Goal: Find contact information: Find contact information

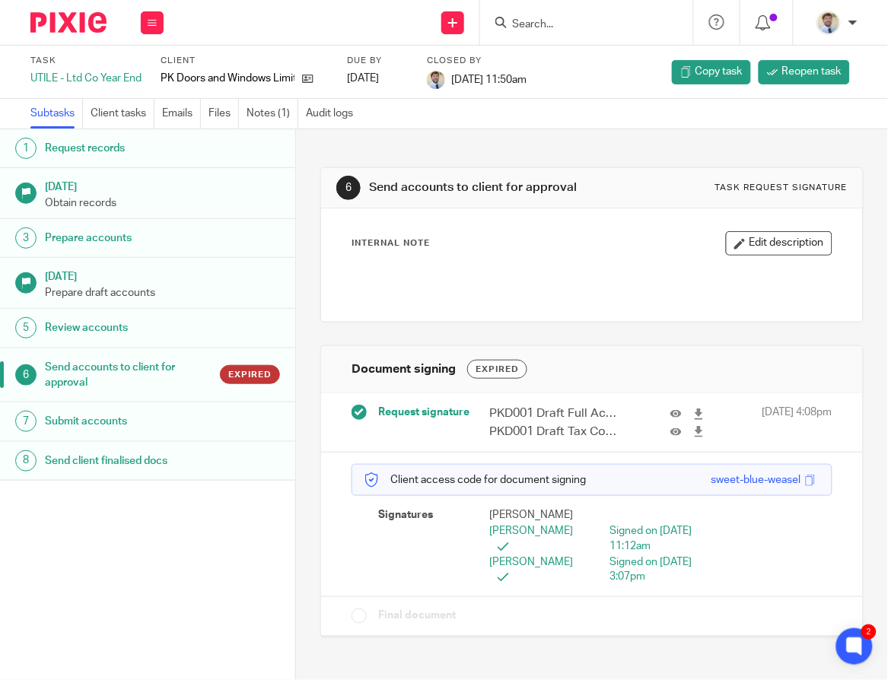
click at [409, 270] on div at bounding box center [592, 281] width 494 height 34
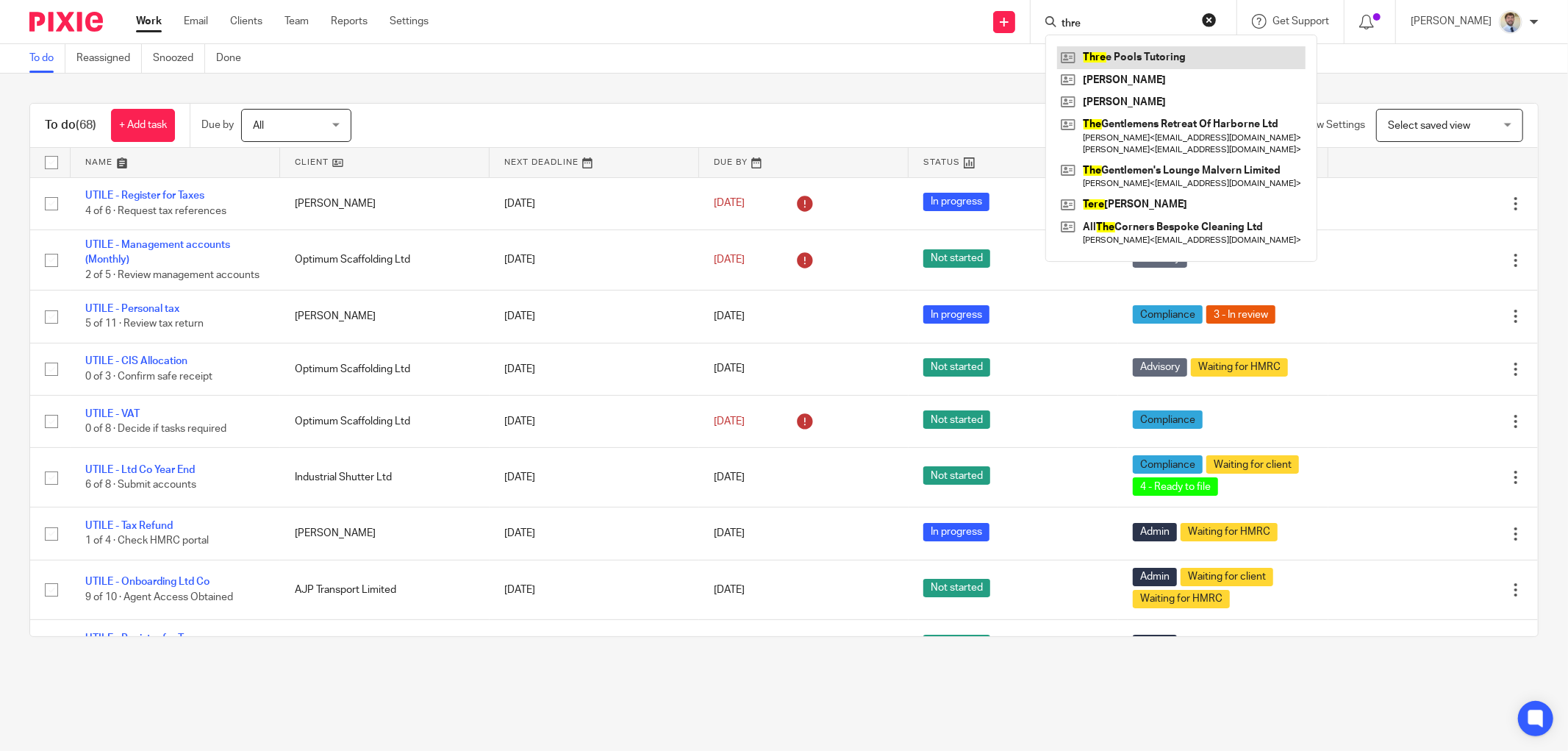
type input "thre"
click at [1108, 53] on link at bounding box center [1181, 57] width 248 height 22
click at [1115, 78] on link at bounding box center [1181, 80] width 248 height 22
click at [1120, 101] on link at bounding box center [1181, 101] width 248 height 22
click at [452, 121] on div "Filter (1) Clear View Settings View Settings (1) Filters Clear Save Manage save…" at bounding box center [957, 126] width 1161 height 33
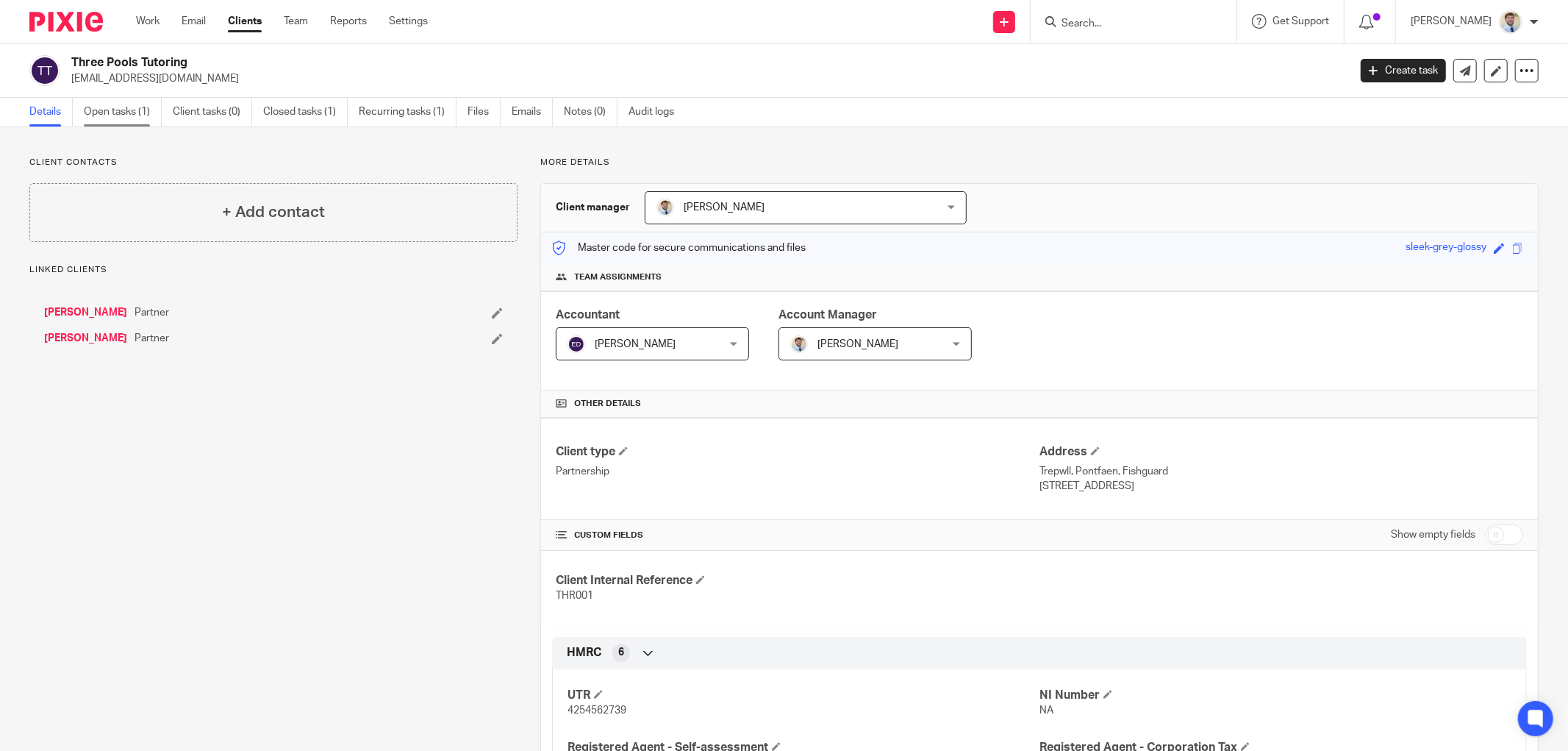
click at [87, 112] on link "Open tasks (1)" at bounding box center [123, 112] width 78 height 29
click at [100, 105] on link "Open tasks (2)" at bounding box center [123, 112] width 78 height 29
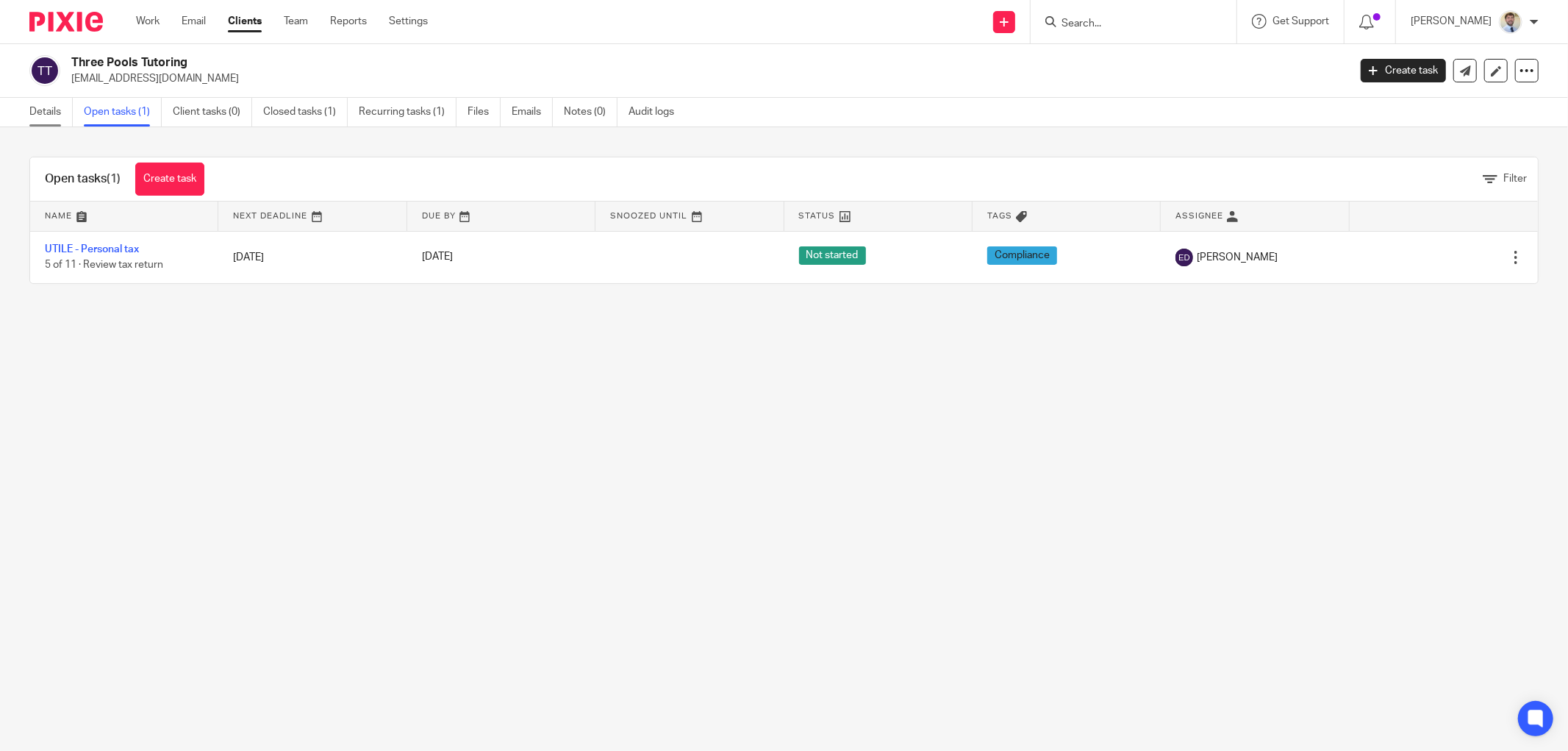
click at [52, 101] on link "Details" at bounding box center [50, 112] width 43 height 29
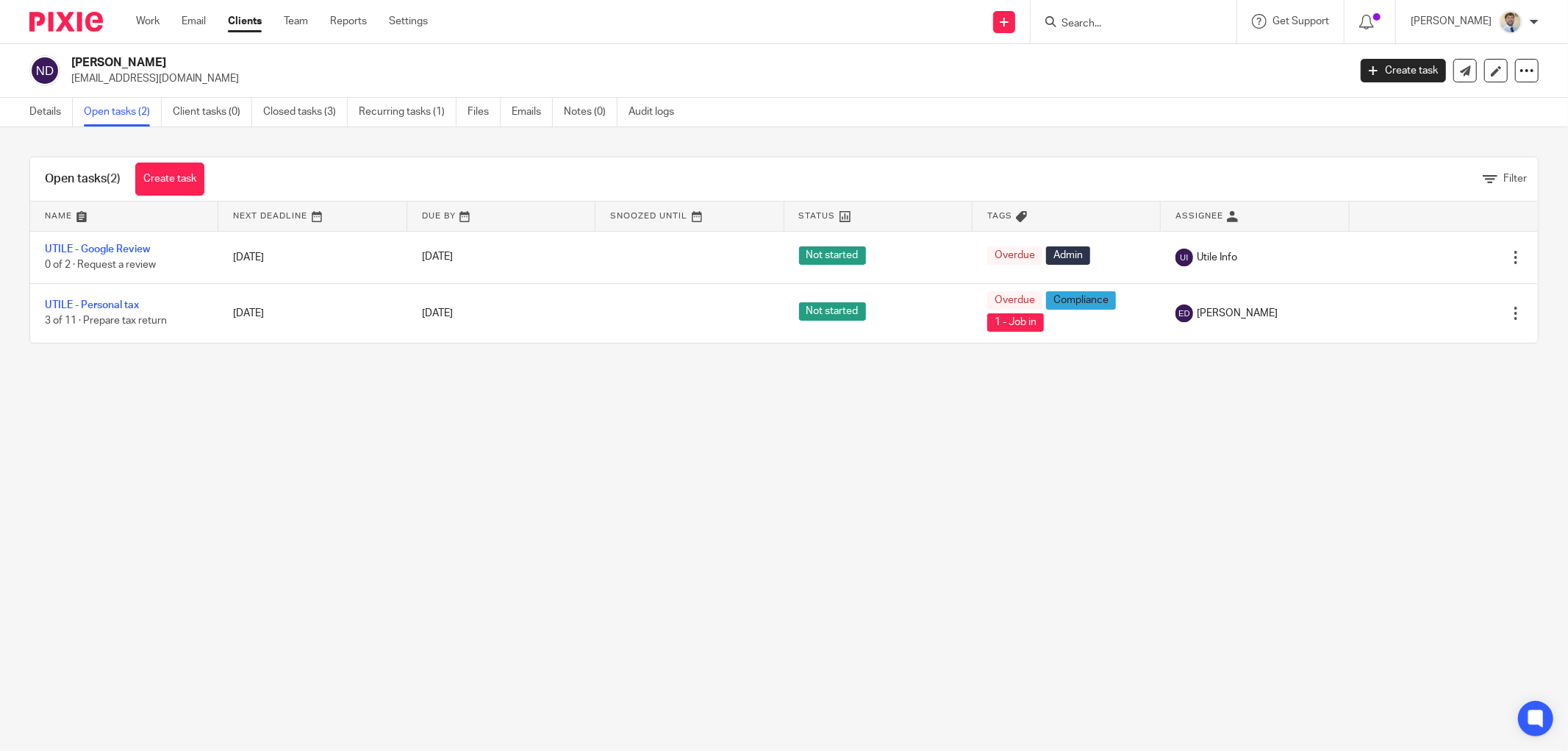
click at [365, 174] on div "Filter" at bounding box center [878, 179] width 1319 height 15
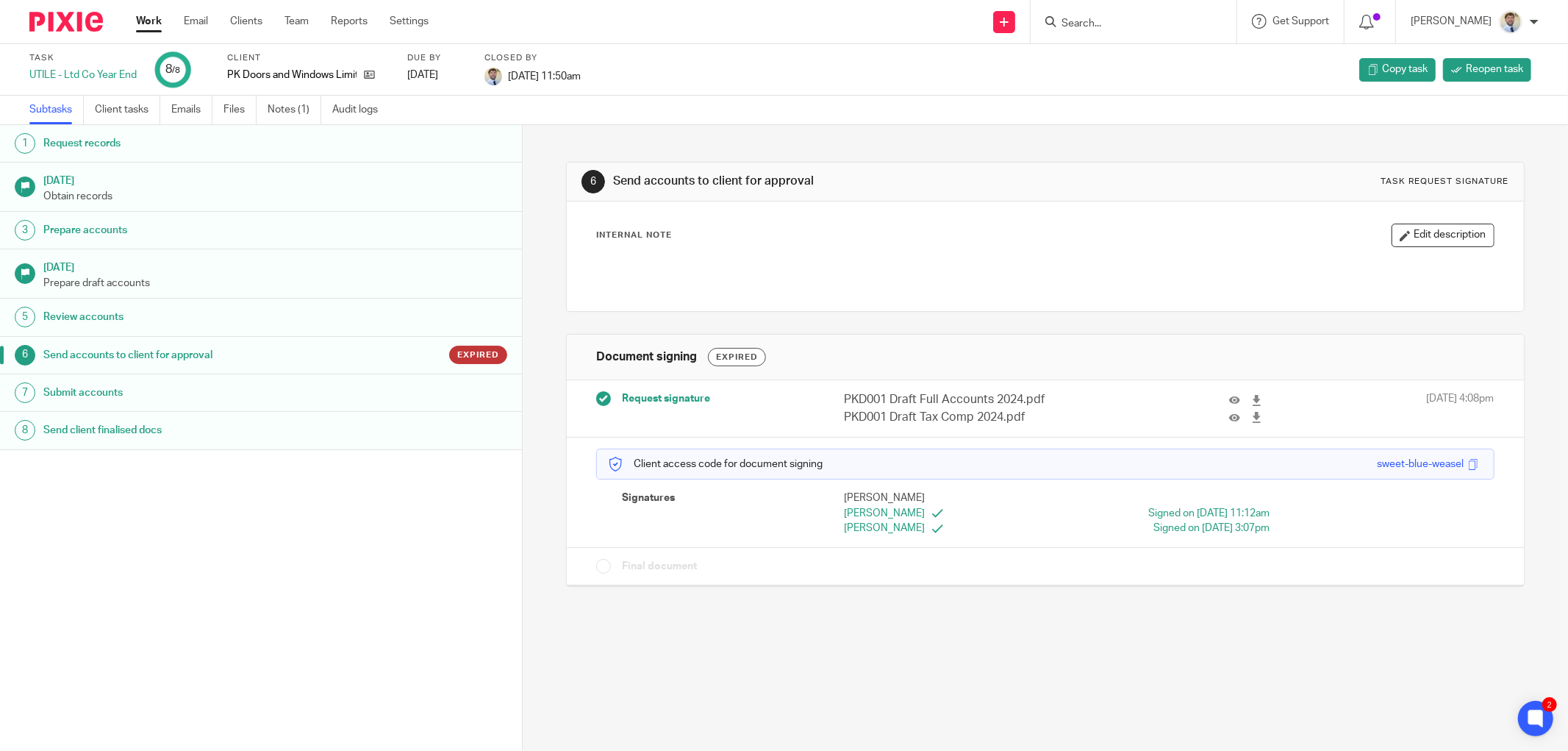
click at [530, 221] on div "6 Send accounts to client for approval Task request signature Internal Note Edi…" at bounding box center [1045, 438] width 1045 height 626
click at [1156, 26] on form at bounding box center [1138, 21] width 157 height 18
click at [1153, 24] on input "Search" at bounding box center [1126, 24] width 132 height 14
click at [1149, 24] on input "Search" at bounding box center [1126, 24] width 132 height 14
click at [1112, 22] on input "Search" at bounding box center [1126, 24] width 132 height 14
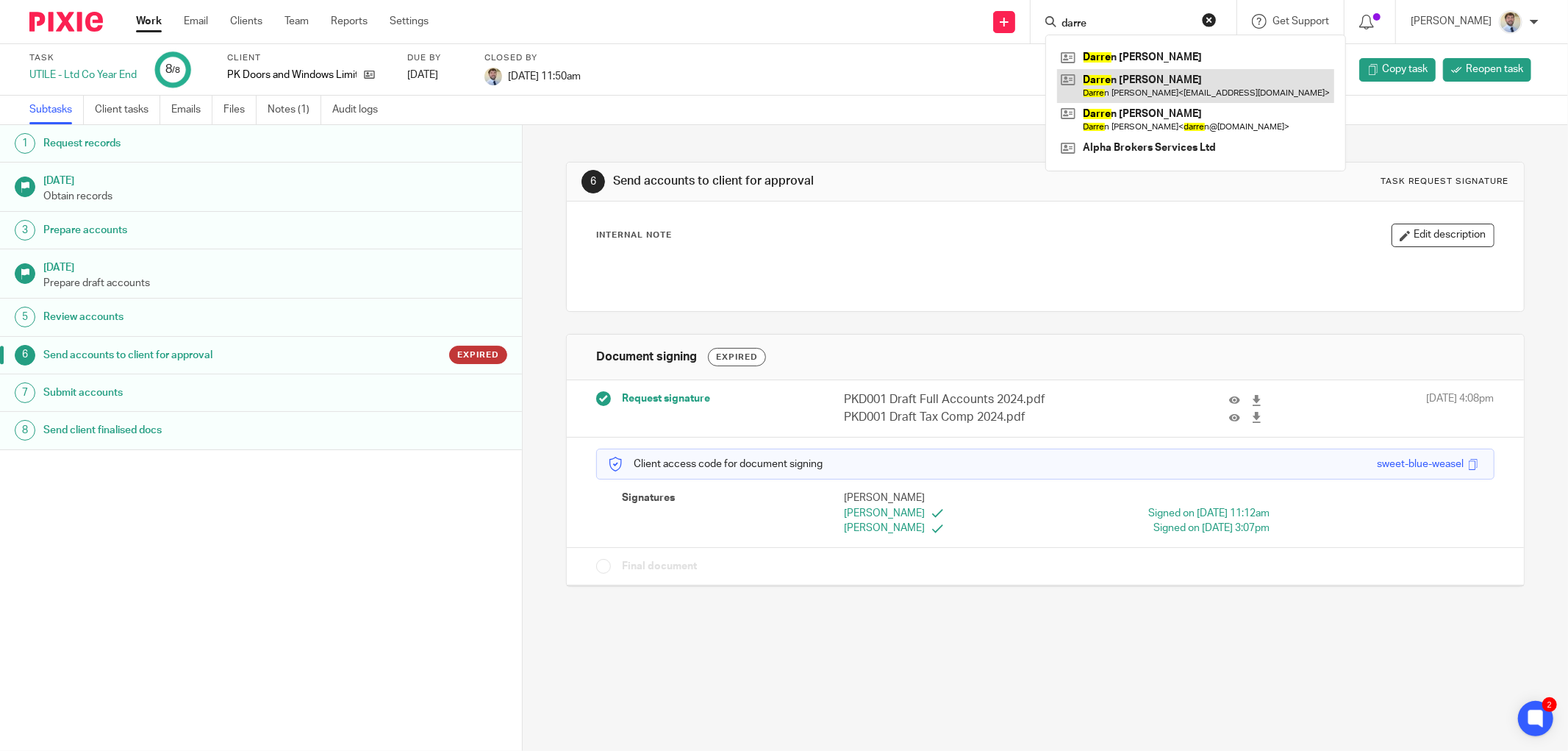
type input "darre"
click at [1125, 81] on link at bounding box center [1195, 86] width 277 height 34
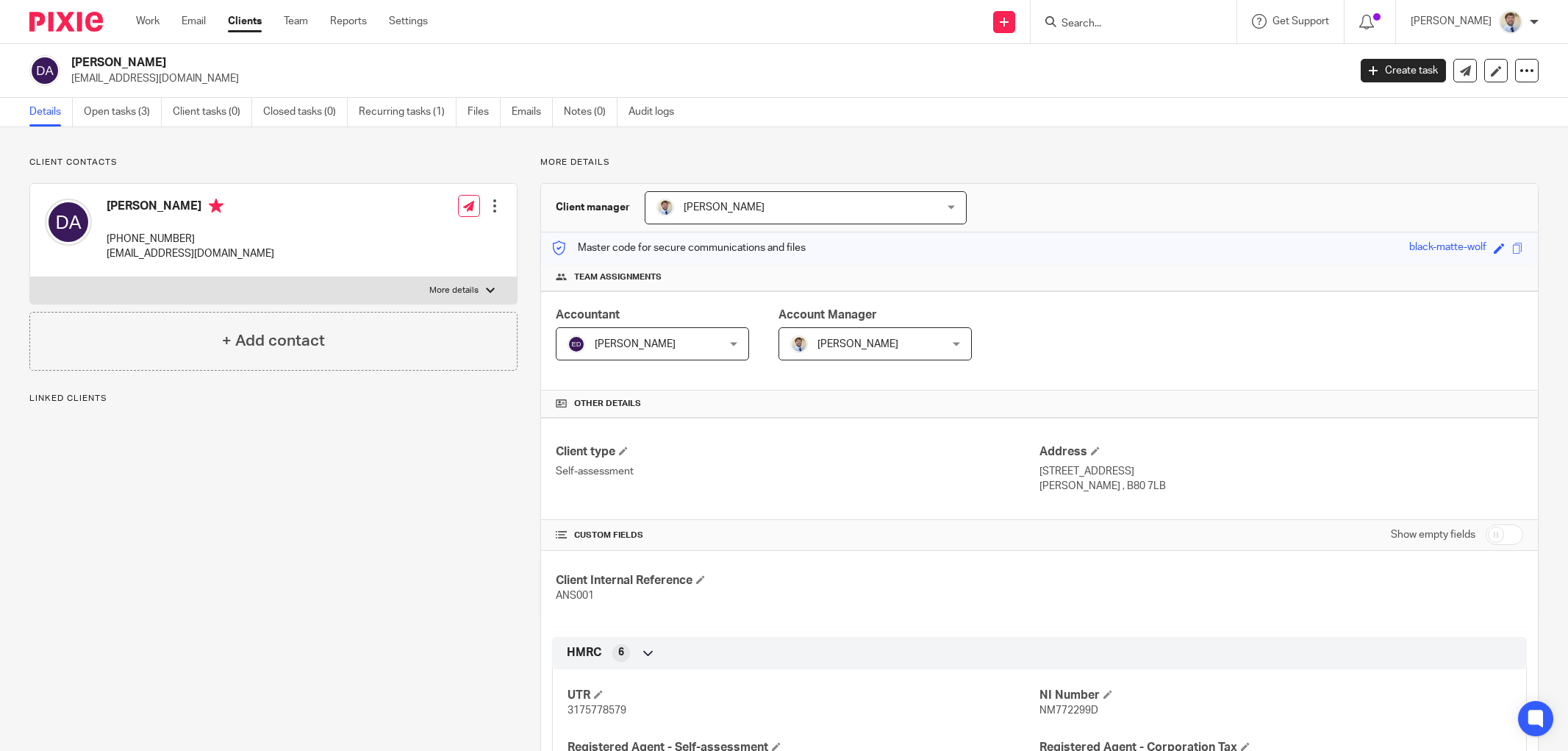
click at [166, 79] on p "[EMAIL_ADDRESS][DOMAIN_NAME]" at bounding box center [705, 78] width 1268 height 14
click at [164, 79] on p "[EMAIL_ADDRESS][DOMAIN_NAME]" at bounding box center [705, 78] width 1268 height 14
copy main "stumpydarren@gmail.com Create task Update from Companies House Export data Merg…"
drag, startPoint x: 195, startPoint y: 67, endPoint x: 158, endPoint y: 62, distance: 37.3
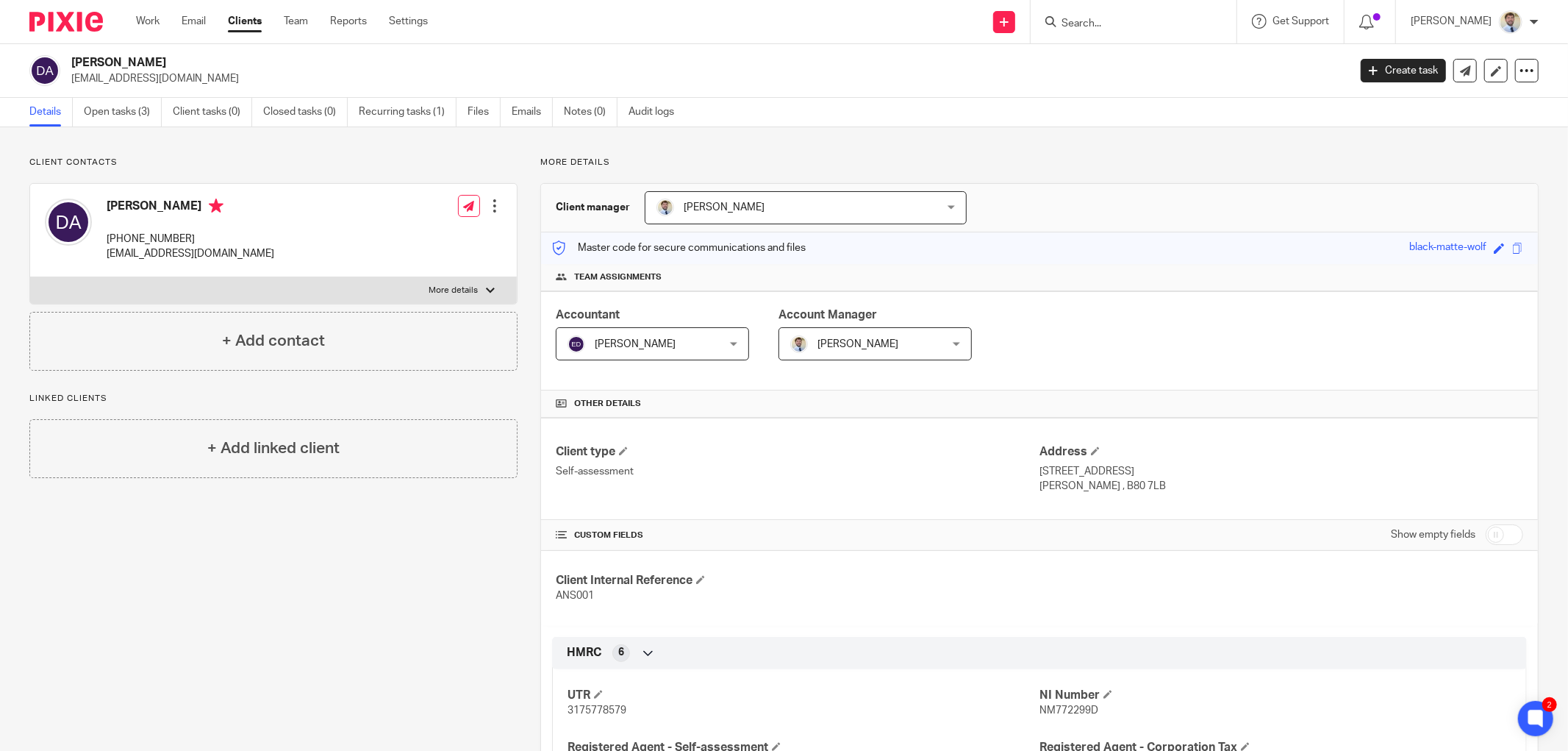
click at [194, 67] on h2 "[PERSON_NAME]" at bounding box center [578, 63] width 1013 height 15
drag, startPoint x: 158, startPoint y: 62, endPoint x: 73, endPoint y: 69, distance: 85.3
click at [73, 69] on h2 "[PERSON_NAME]" at bounding box center [578, 63] width 1013 height 15
copy h2 "[PERSON_NAME]"
click at [208, 68] on h2 "[PERSON_NAME]" at bounding box center [578, 63] width 1013 height 15
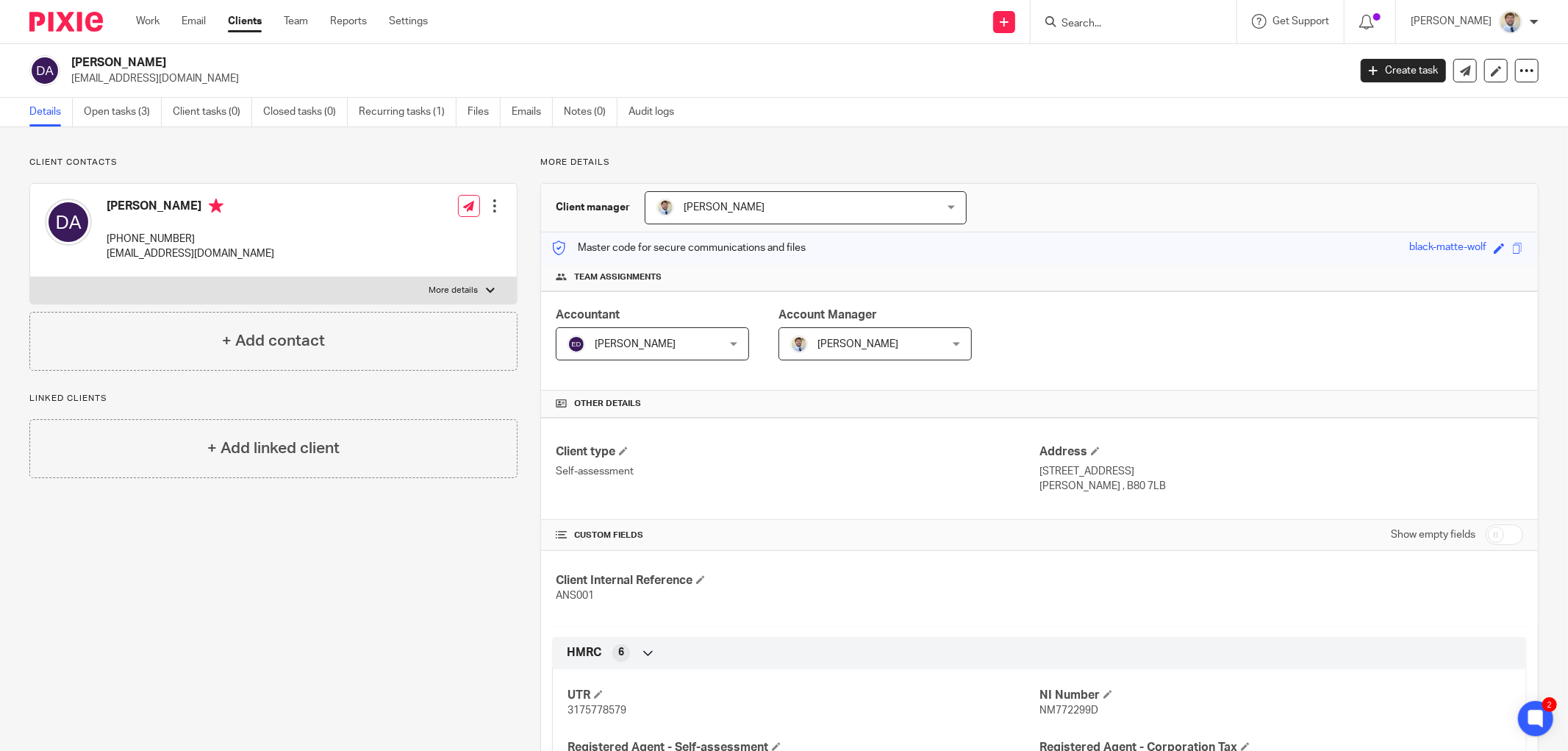
click at [208, 72] on p "stumpydarren@gmail.com" at bounding box center [705, 78] width 1268 height 14
click at [547, 33] on div "Send new email Create task Add client Request signature Get Support Contact Sup…" at bounding box center [1009, 21] width 1118 height 43
click at [1240, 215] on div "Client manager James Read James Read Ellie Dowen James Read Lesley Bagladi Sam …" at bounding box center [1040, 208] width 997 height 48
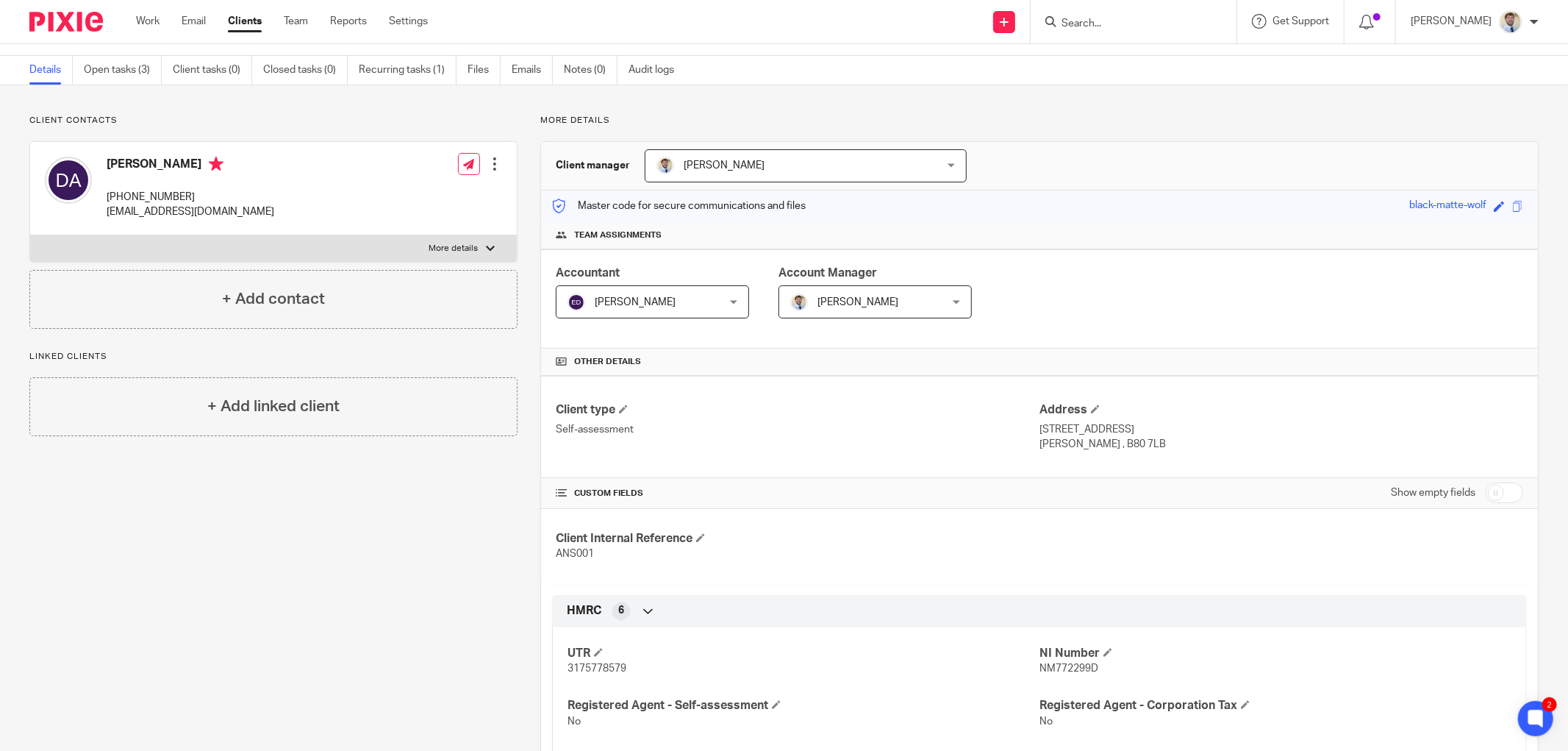
scroll to position [81, 0]
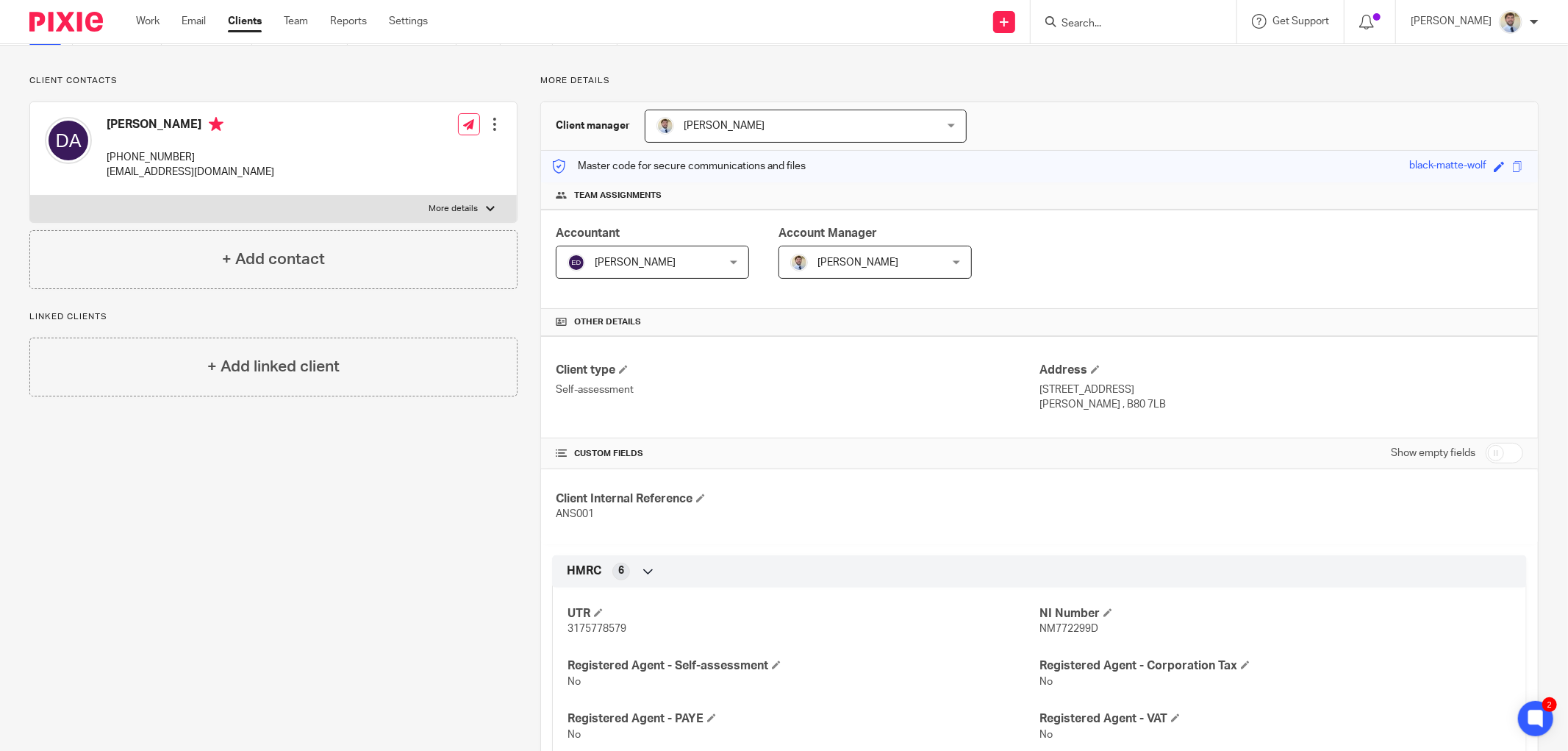
click at [585, 629] on span "3175778579" at bounding box center [596, 628] width 59 height 11
copy span "3175778579"
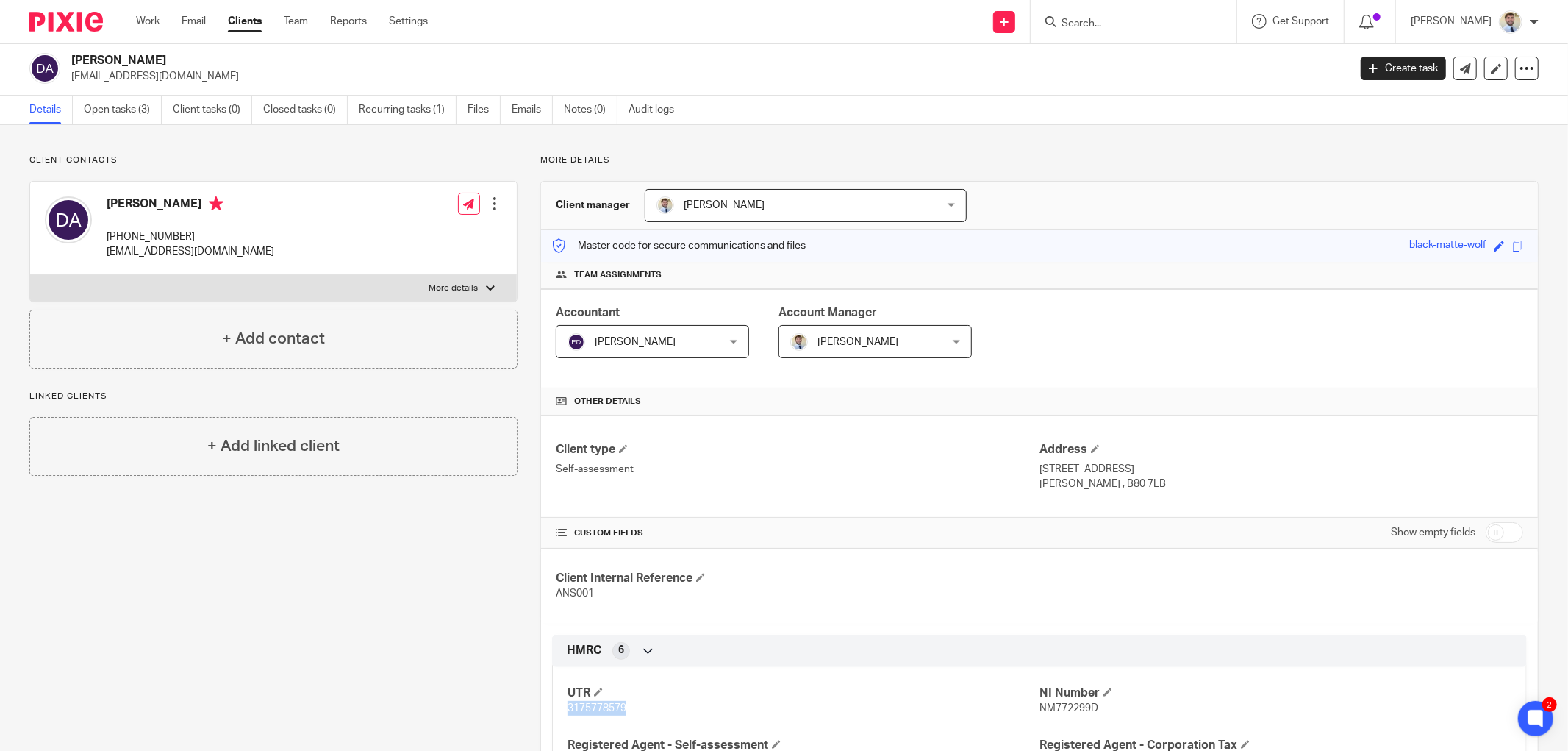
scroll to position [0, 0]
click at [130, 110] on link "Open tasks (3)" at bounding box center [123, 112] width 78 height 29
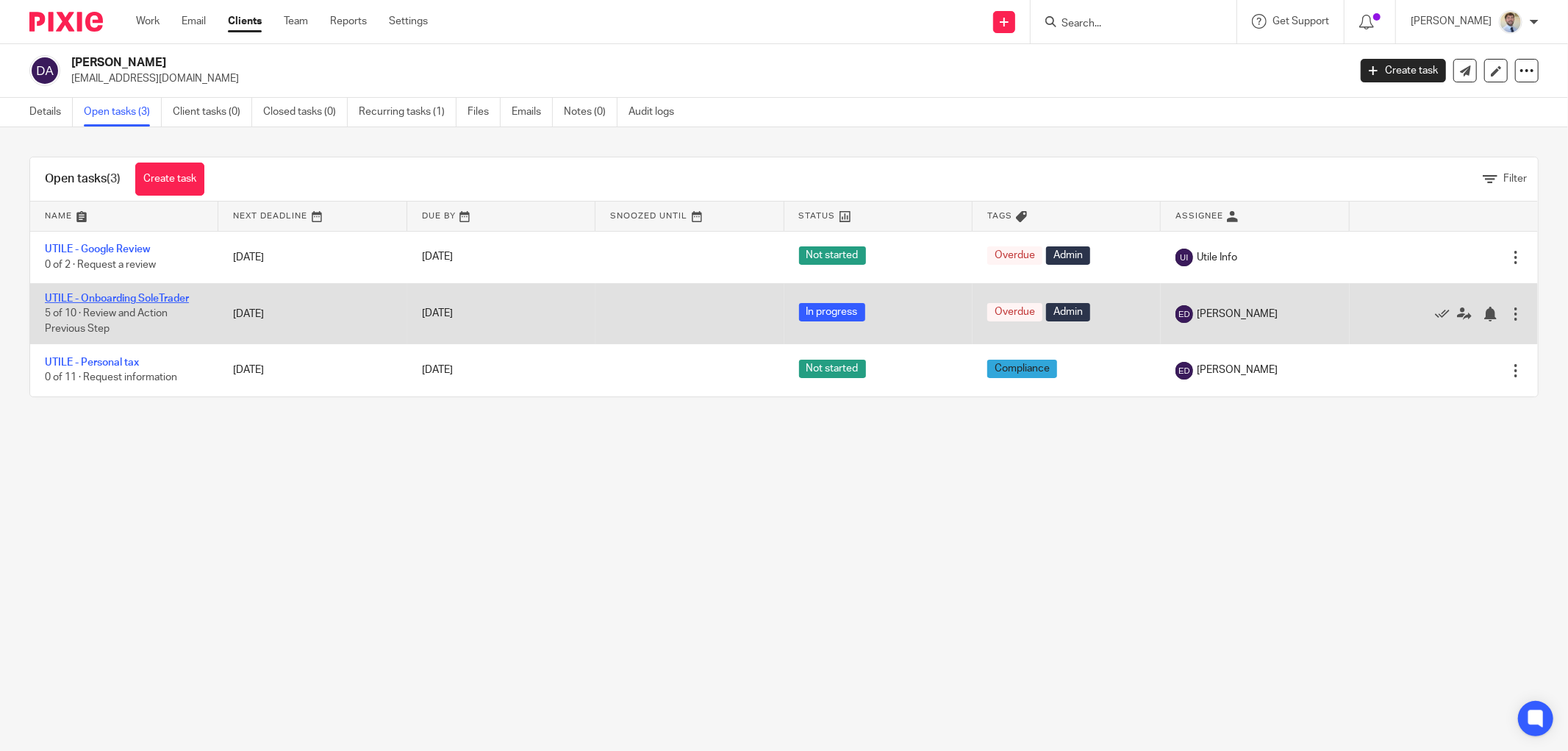
click at [112, 295] on link "UTILE - Onboarding SoleTrader" at bounding box center [116, 299] width 144 height 11
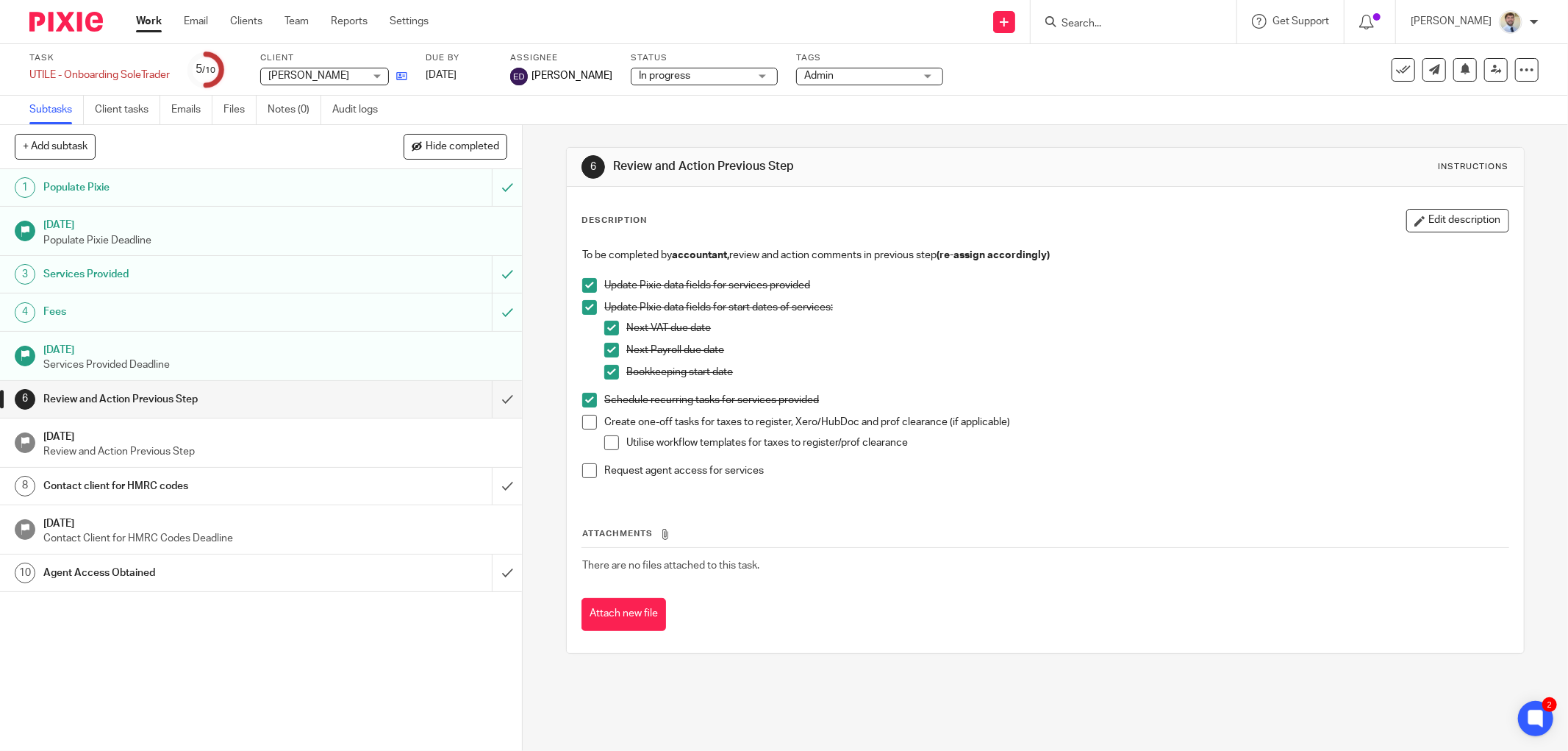
click at [408, 70] on link at bounding box center [398, 75] width 18 height 14
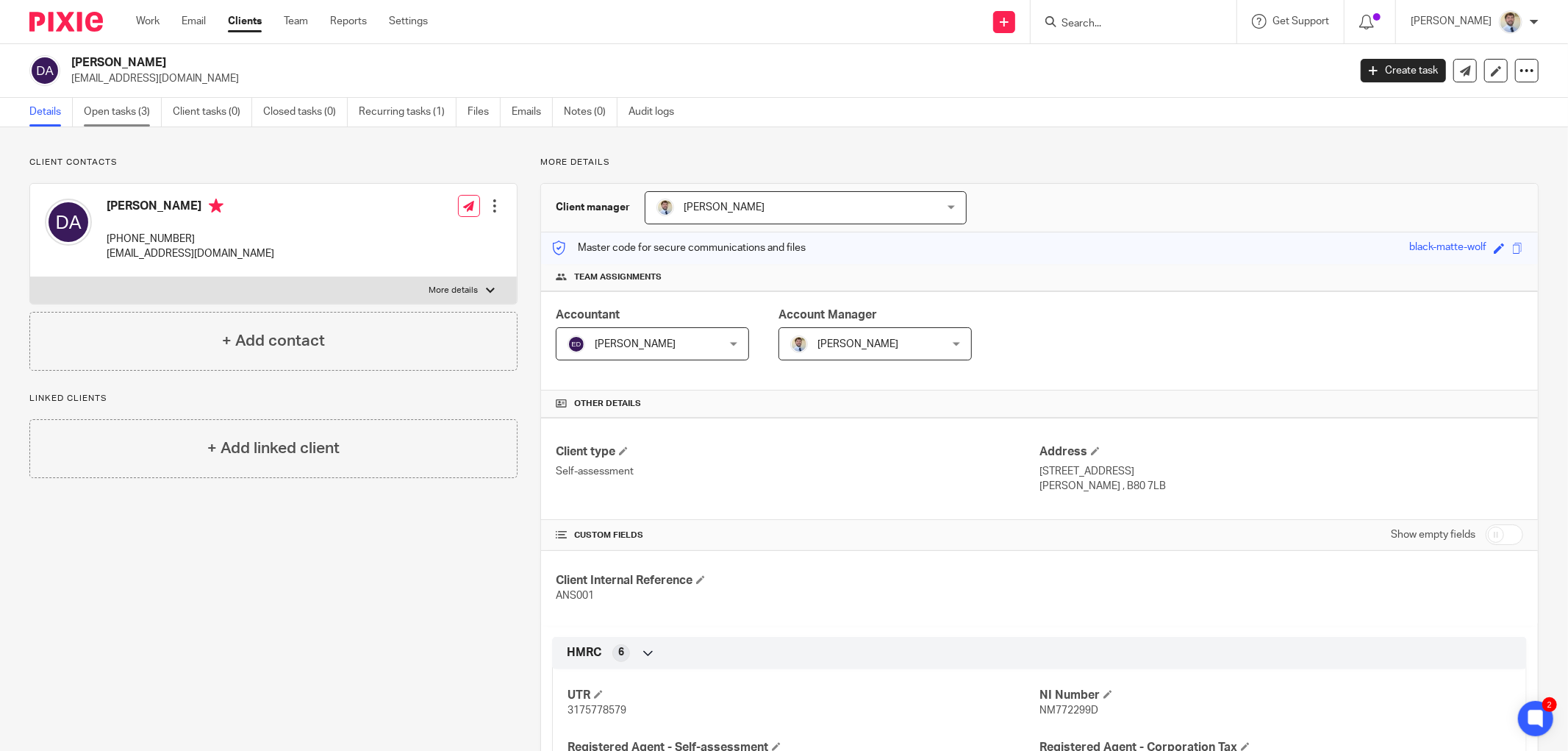
click at [141, 113] on link "Open tasks (3)" at bounding box center [123, 112] width 78 height 29
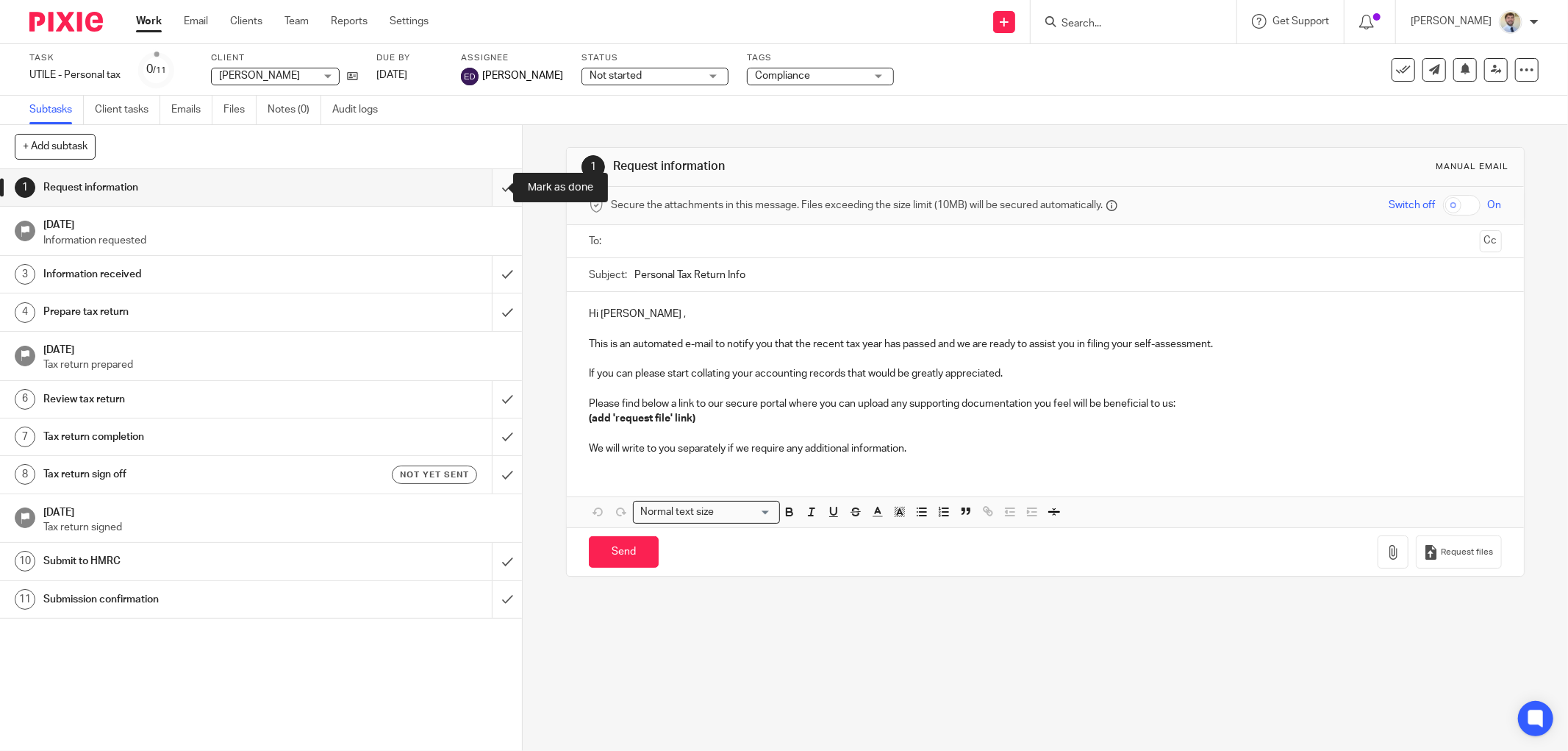
click at [479, 189] on input "submit" at bounding box center [261, 188] width 522 height 37
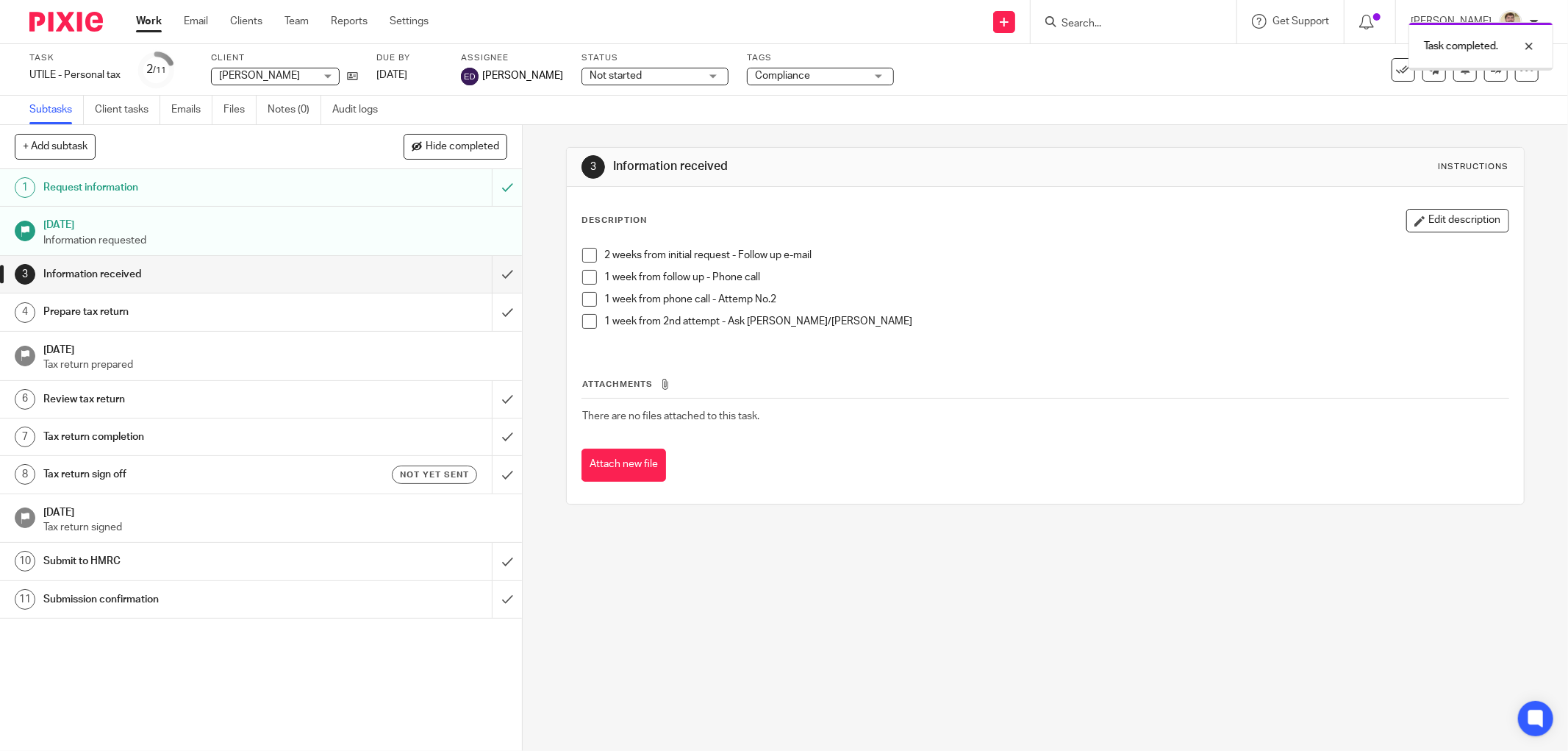
click at [761, 85] on div "Tags Compliance Waiting for client Waiting for HMRC 1 - Job in 2 - In Progress …" at bounding box center [820, 70] width 147 height 36
click at [761, 78] on span "Compliance" at bounding box center [782, 75] width 55 height 11
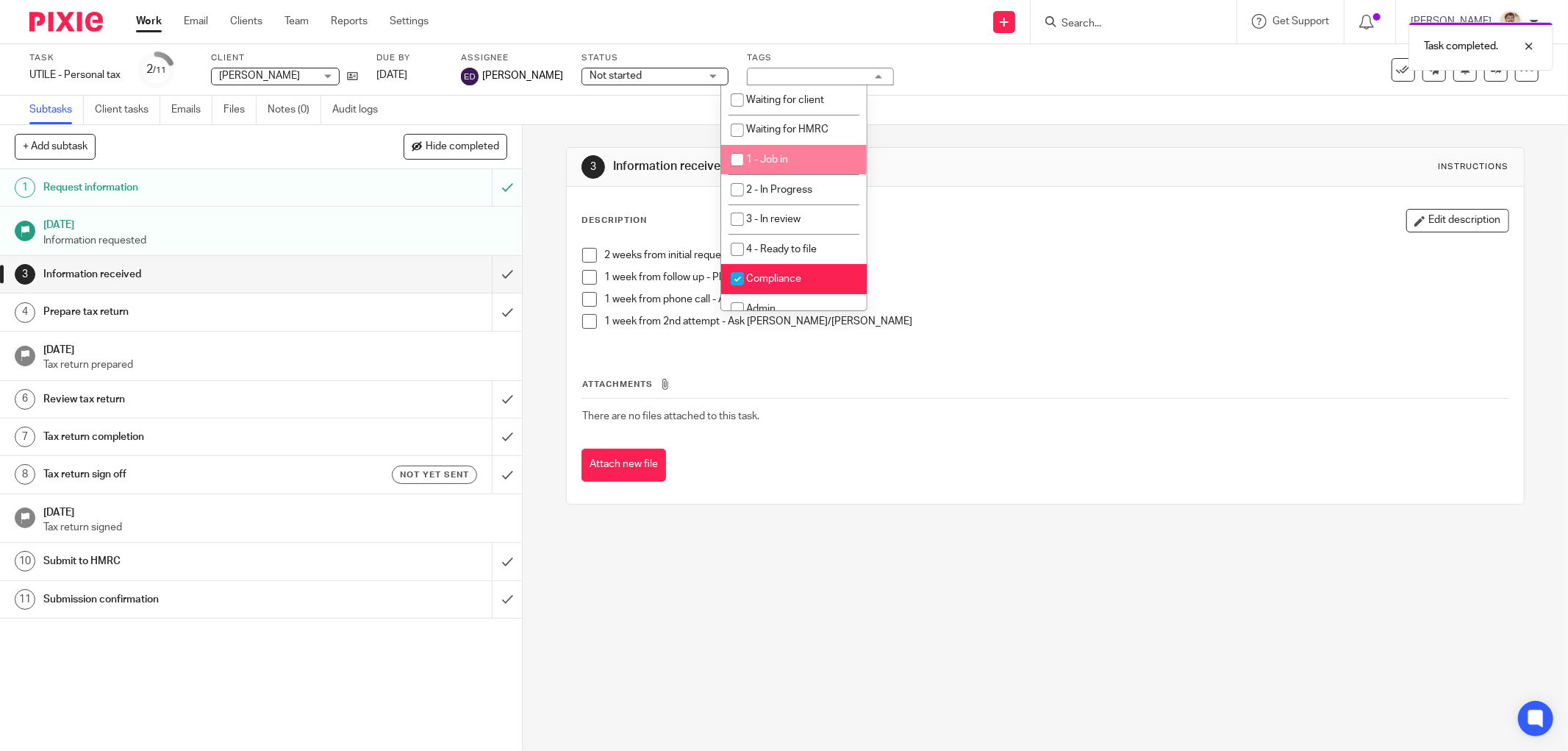
click at [733, 165] on input "checkbox" at bounding box center [737, 159] width 28 height 28
checkbox input "true"
drag, startPoint x: 553, startPoint y: 233, endPoint x: 523, endPoint y: 260, distance: 40.4
click at [550, 237] on div "3 Information received Instructions Description Edit description 2 weeks from i…" at bounding box center [1045, 438] width 1045 height 626
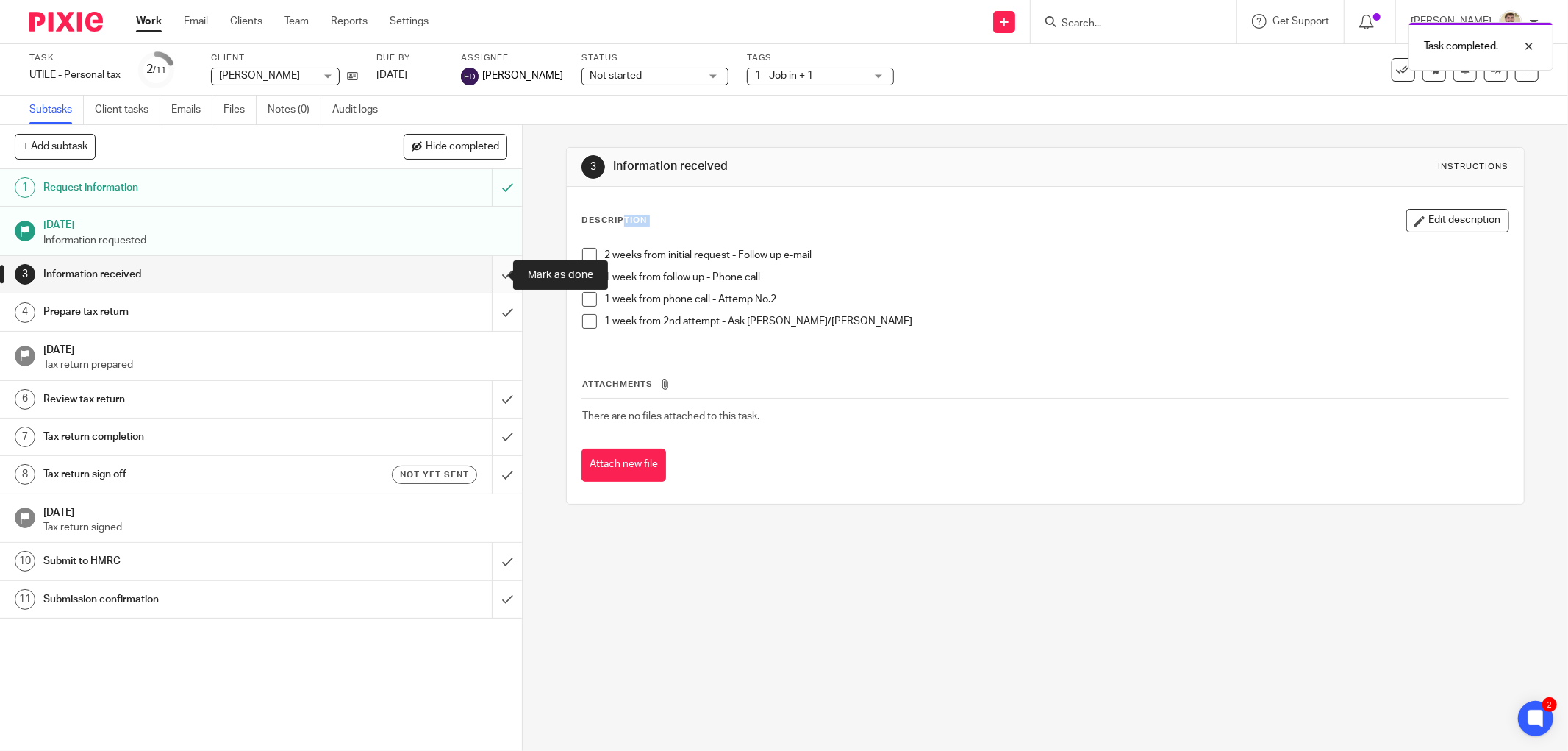
click at [488, 267] on input "submit" at bounding box center [261, 274] width 522 height 37
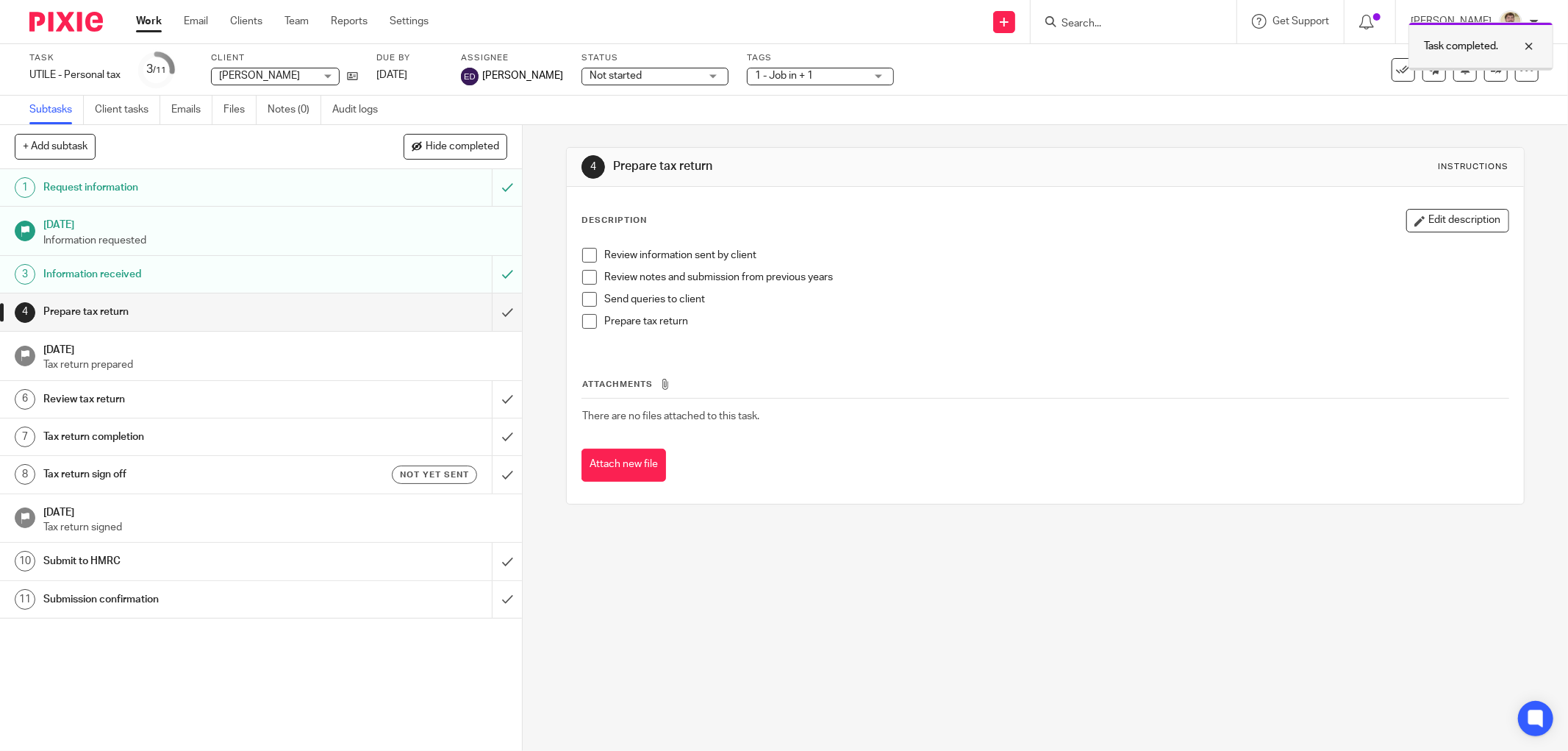
click at [1525, 45] on div at bounding box center [1518, 46] width 40 height 17
click at [1484, 66] on link at bounding box center [1496, 70] width 23 height 23
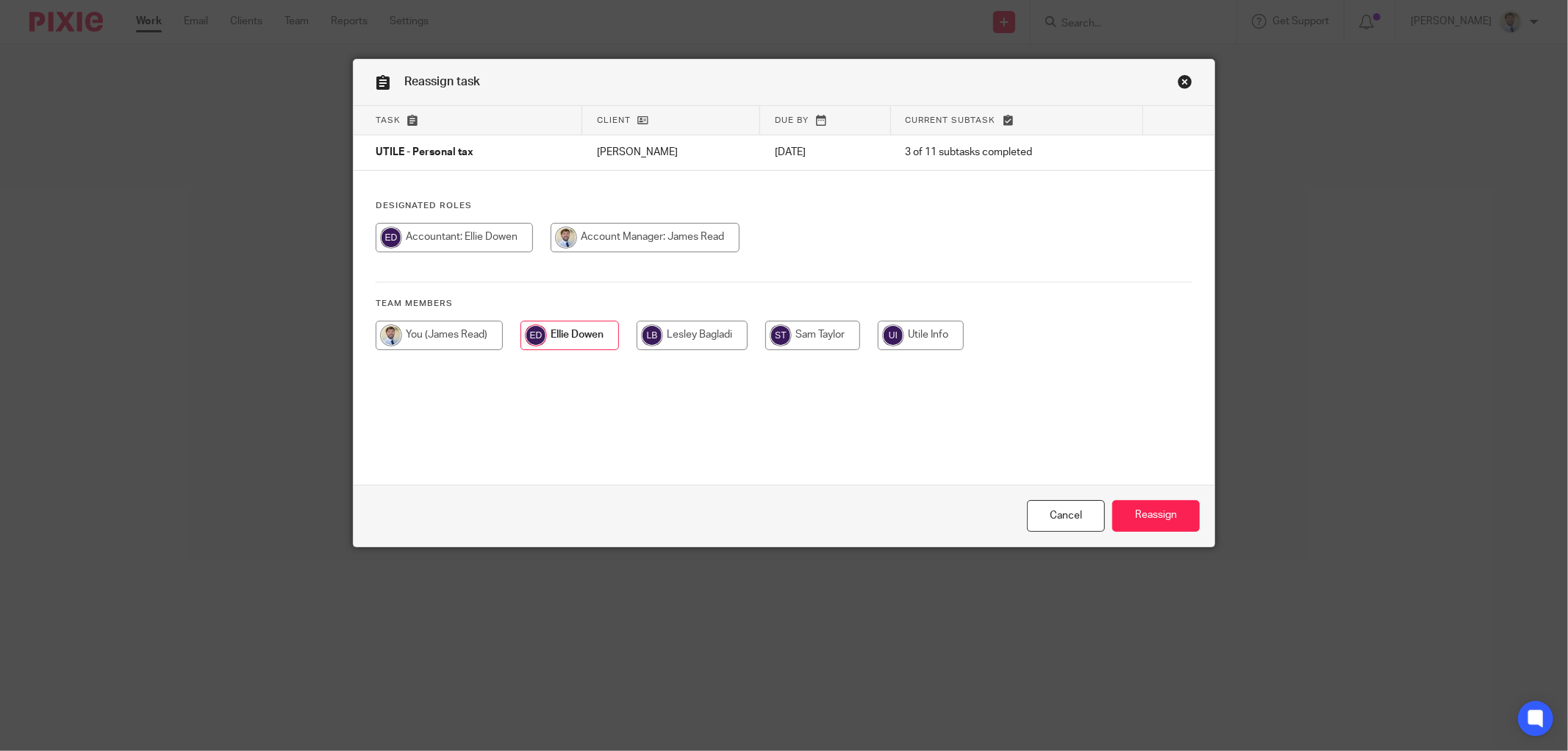
click at [485, 239] on input "radio" at bounding box center [454, 238] width 157 height 29
radio input "true"
click at [666, 344] on input "radio" at bounding box center [692, 335] width 111 height 29
radio input "true"
click at [1136, 534] on div "Cancel Reassign" at bounding box center [784, 515] width 861 height 62
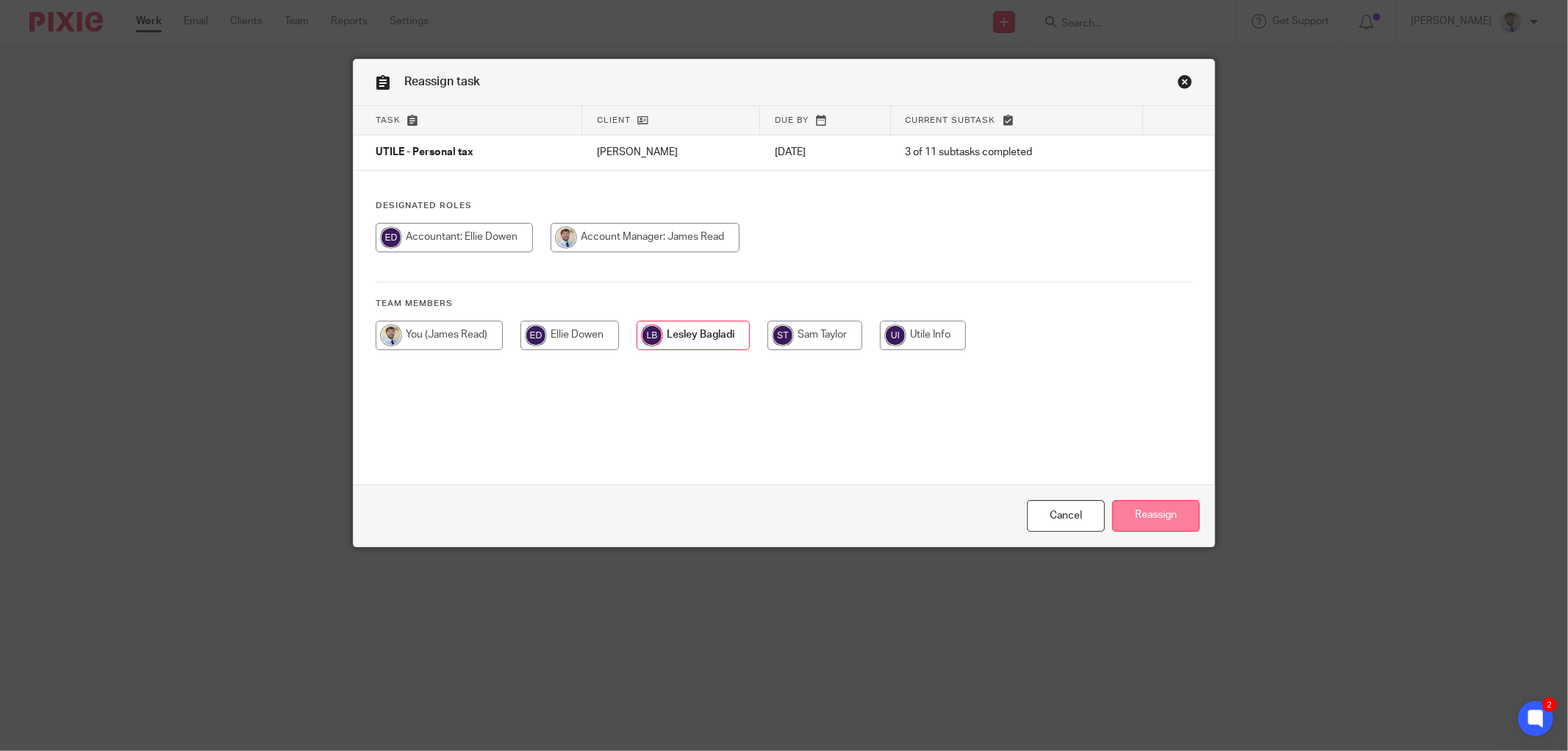
click at [1142, 519] on input "Reassign" at bounding box center [1155, 515] width 88 height 32
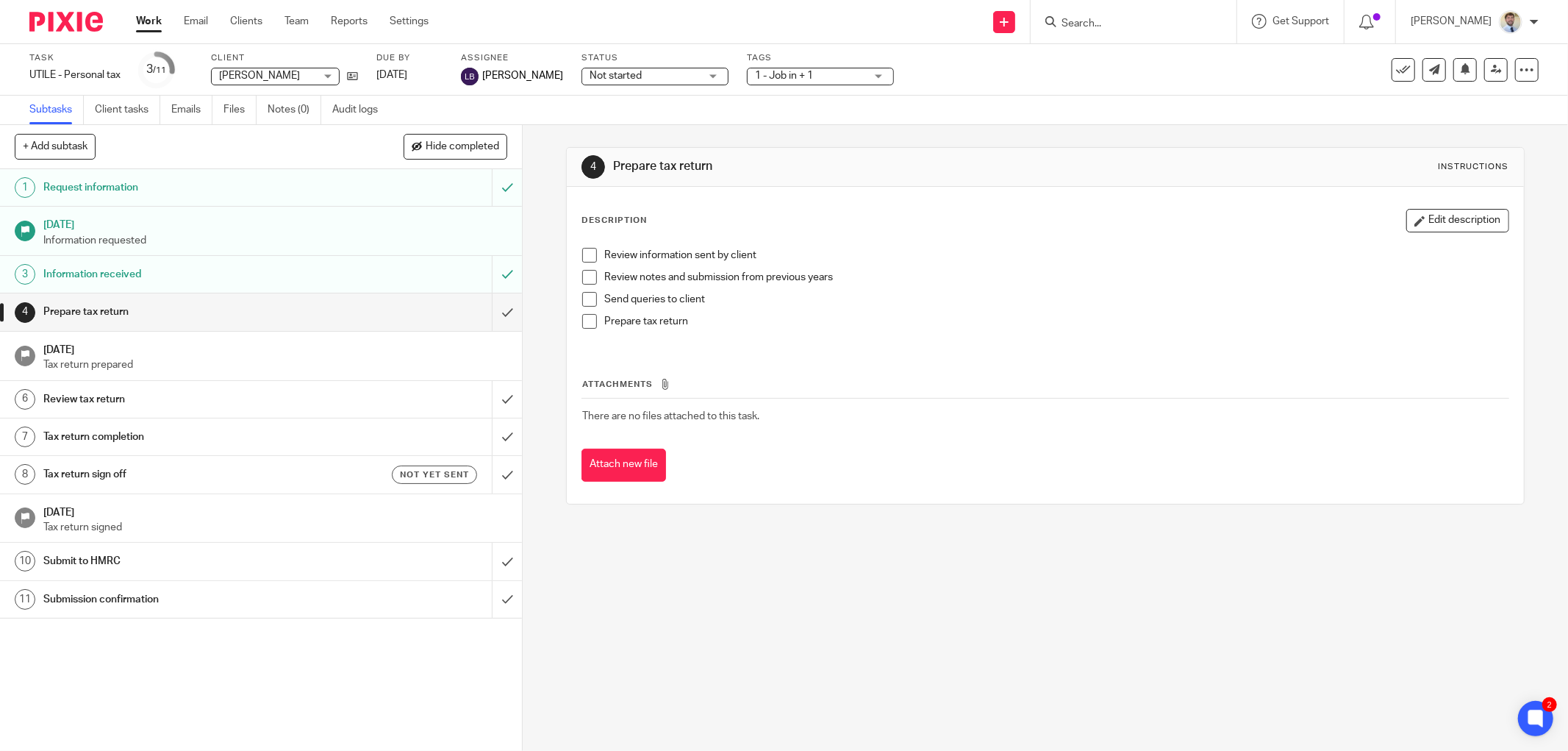
click at [721, 128] on div "4 Prepare tax return Instructions Description Edit description Review informati…" at bounding box center [1045, 325] width 958 height 401
click at [676, 109] on div "Subtasks Client tasks Emails Files Notes (0) Audit logs" at bounding box center [784, 110] width 1568 height 29
click at [272, 106] on link "Notes (0)" at bounding box center [295, 110] width 54 height 29
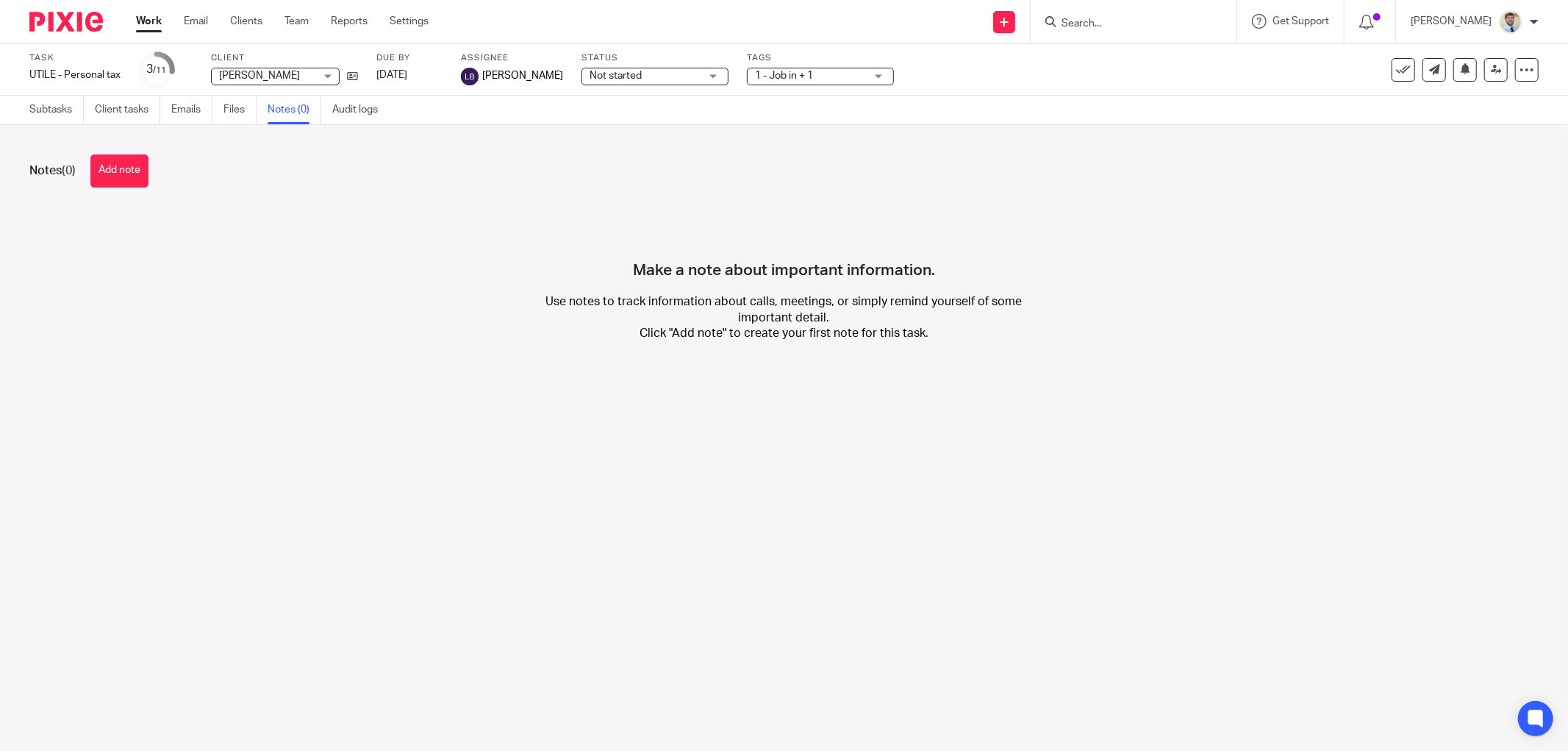
click at [130, 166] on button "Add note" at bounding box center [120, 171] width 58 height 33
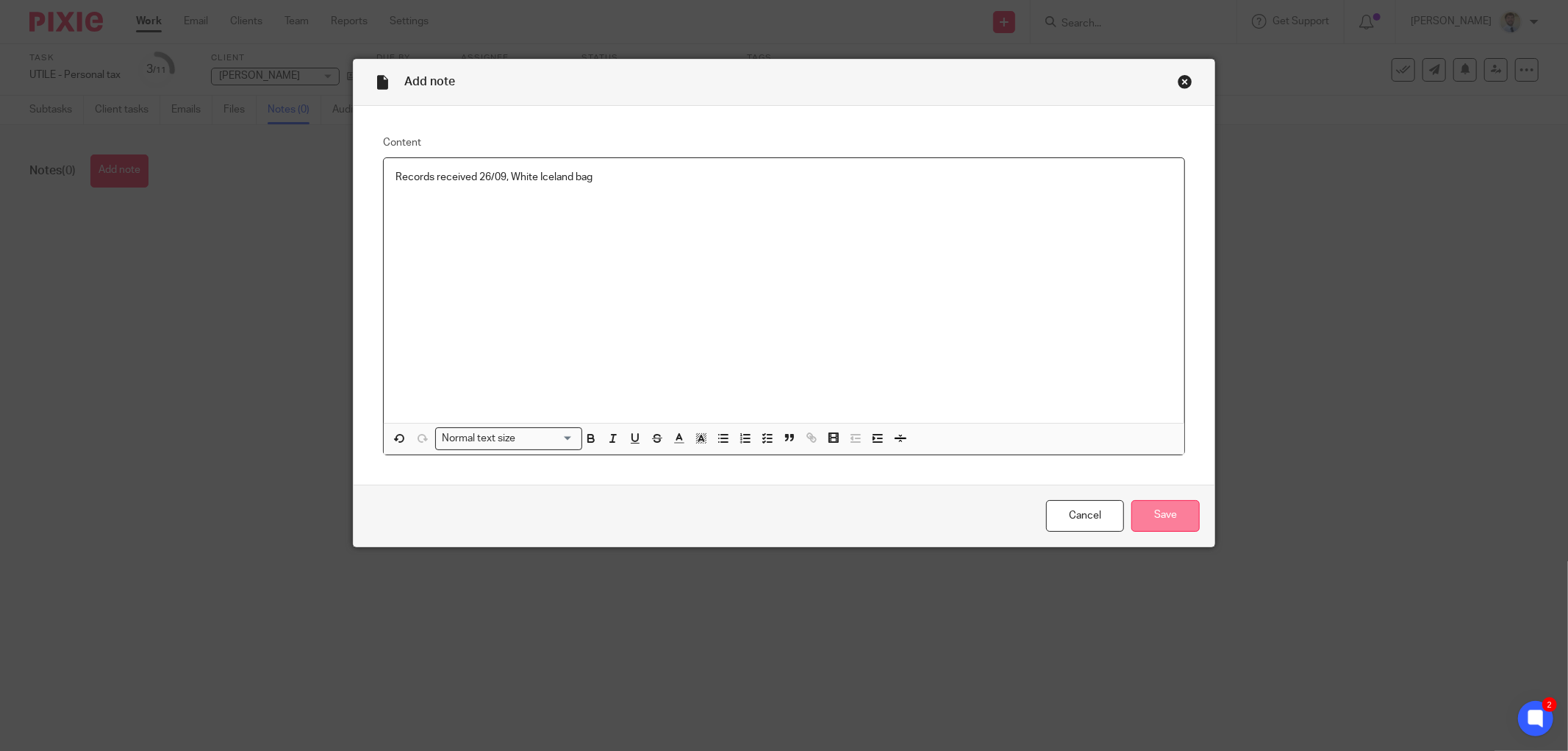
click at [1167, 528] on input "Save" at bounding box center [1165, 515] width 69 height 32
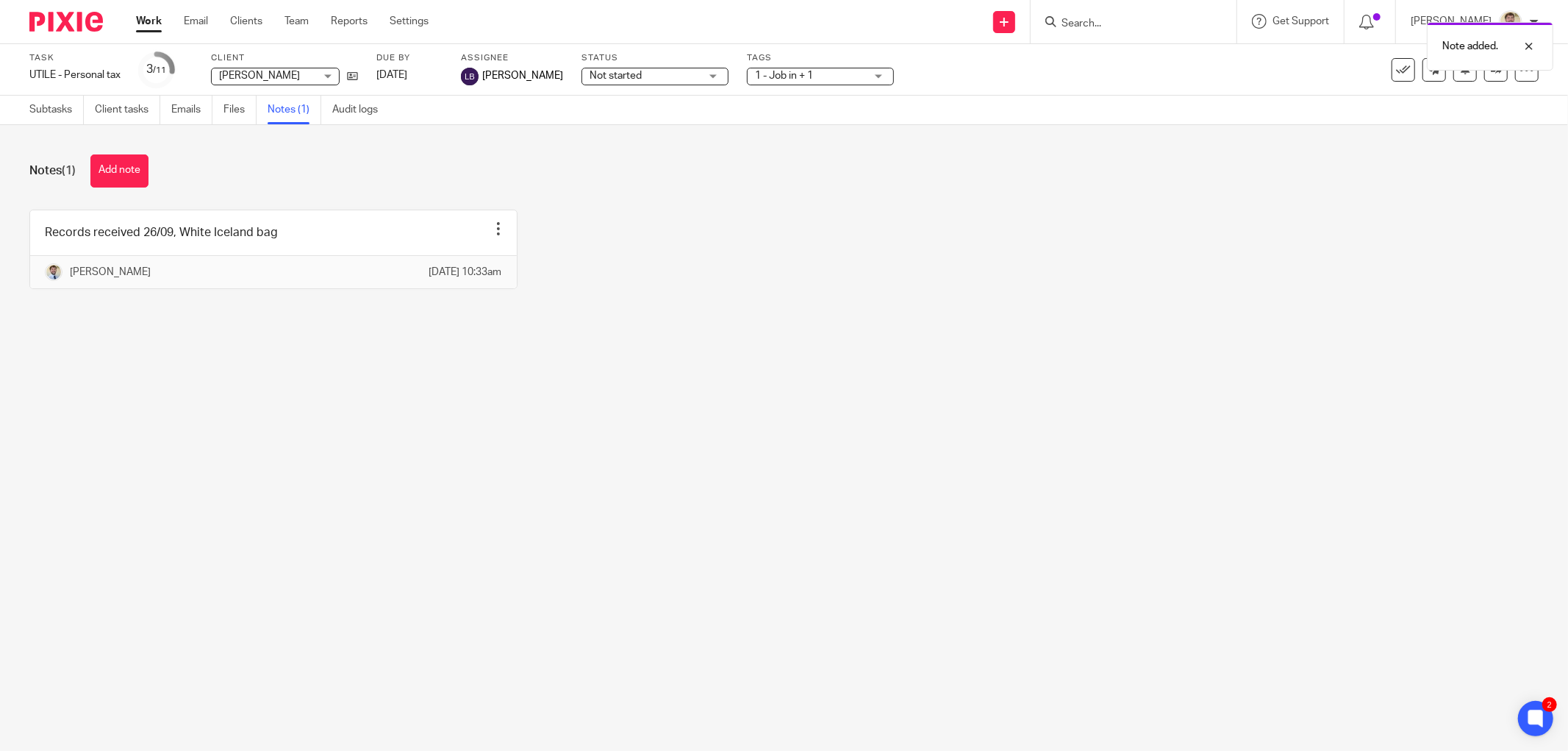
click at [162, 153] on div "Notes (1) Add note Records received 26/09, White Iceland bag Edit note Delete n…" at bounding box center [784, 232] width 1568 height 216
click at [444, 159] on div "Notes (1) Add note" at bounding box center [784, 171] width 1509 height 33
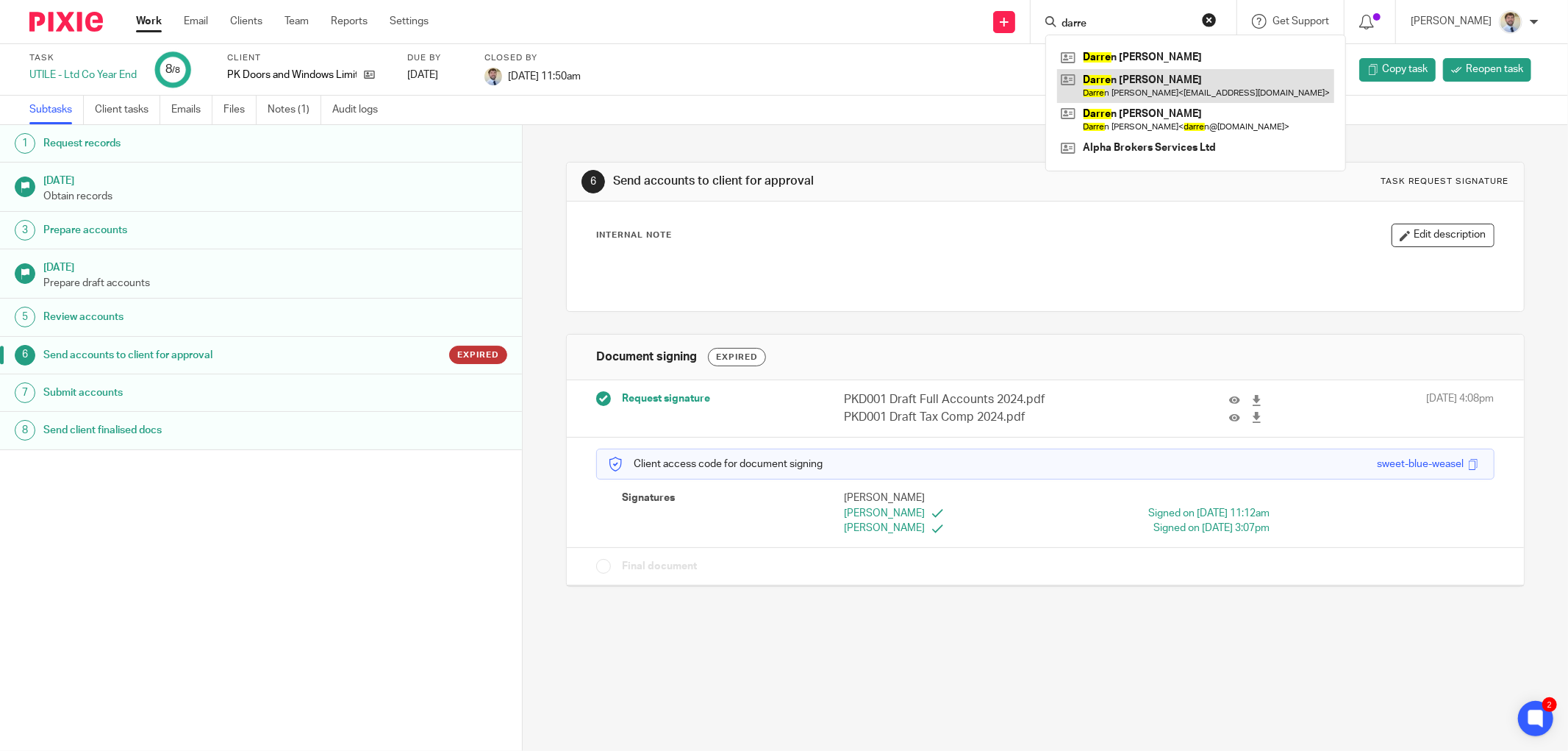
click at [1155, 81] on link at bounding box center [1195, 86] width 277 height 34
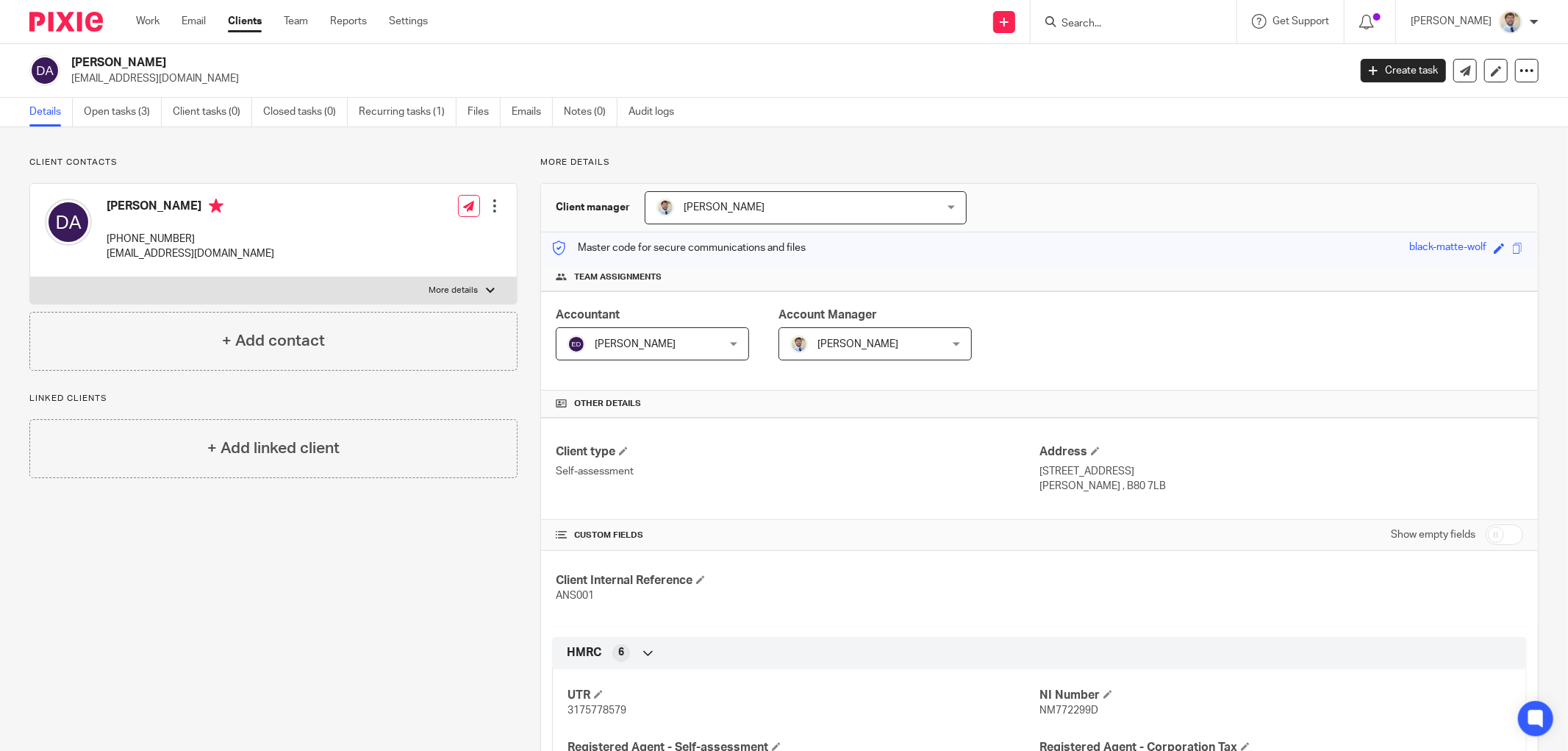
click at [570, 710] on span "3175778579" at bounding box center [596, 710] width 59 height 11
copy span "3175778579"
click at [1048, 715] on span "NM772299D" at bounding box center [1069, 710] width 59 height 11
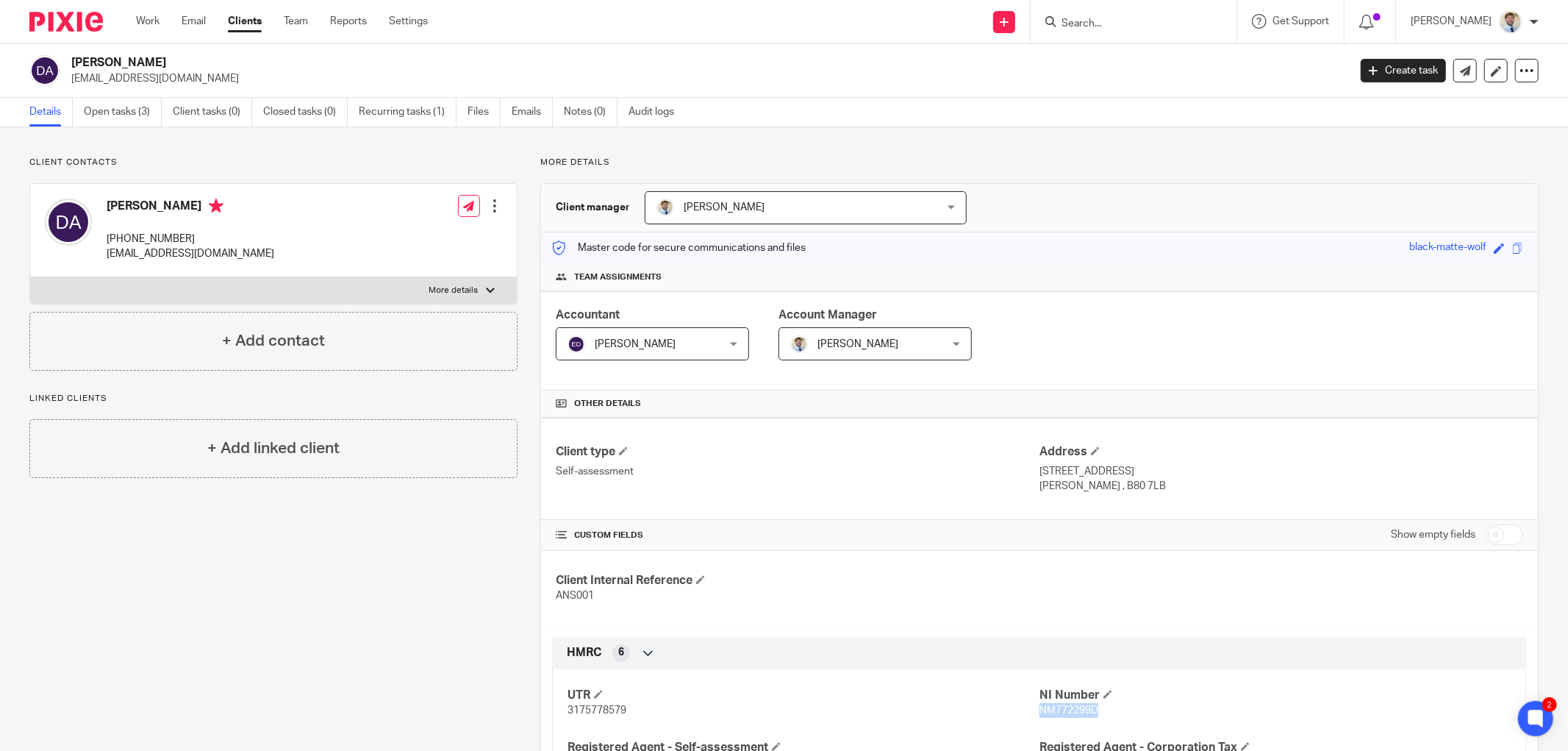
copy span "NM772299D"
drag, startPoint x: 1074, startPoint y: 488, endPoint x: 1109, endPoint y: 482, distance: 35.5
click at [1109, 482] on p "[PERSON_NAME] , B80 7LB" at bounding box center [1281, 485] width 484 height 14
copy p "B80 7LB"
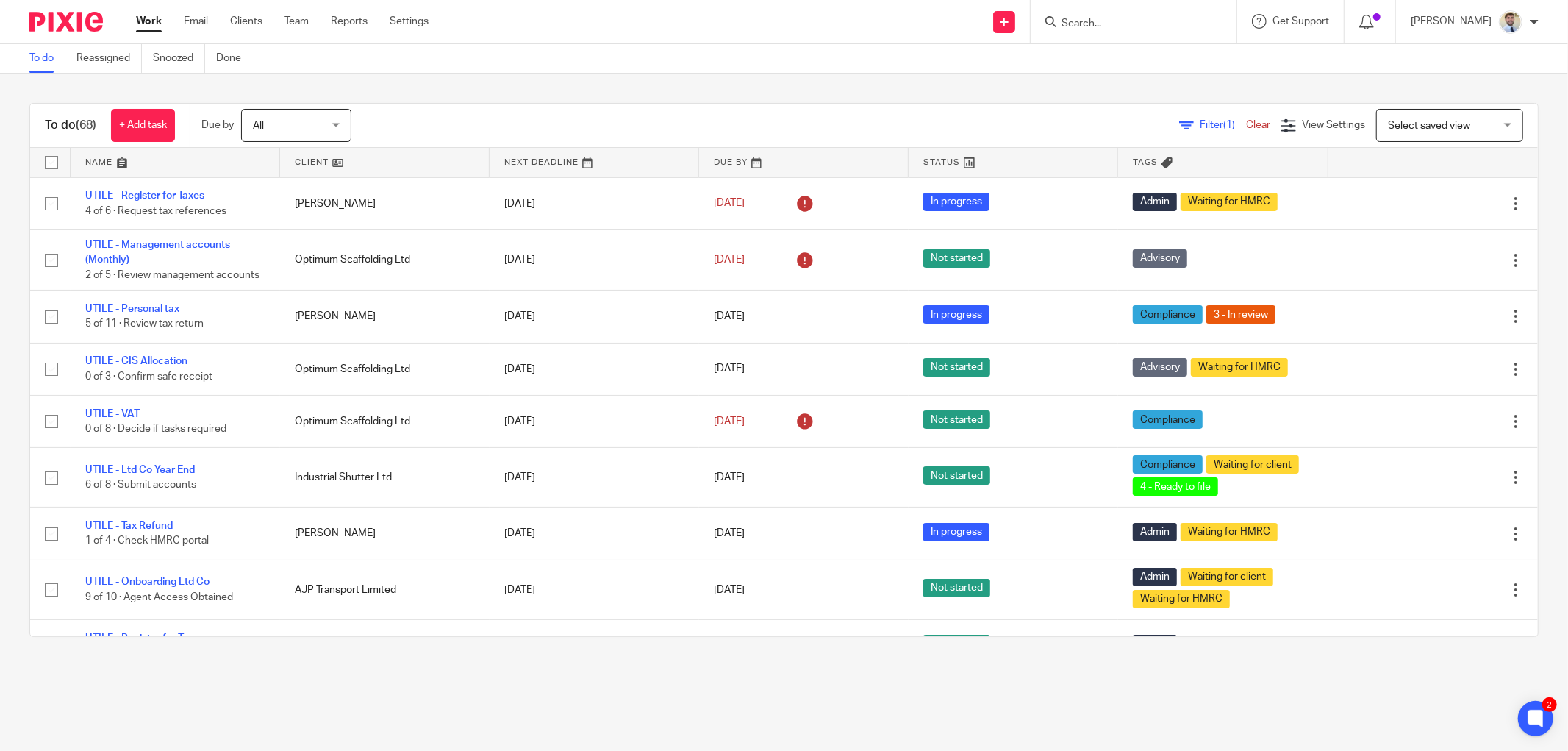
click at [564, 97] on div "To do (68) + Add task Due by All All [DATE] [DATE] This week Next week This mon…" at bounding box center [784, 369] width 1568 height 592
